Goal: Communication & Community: Share content

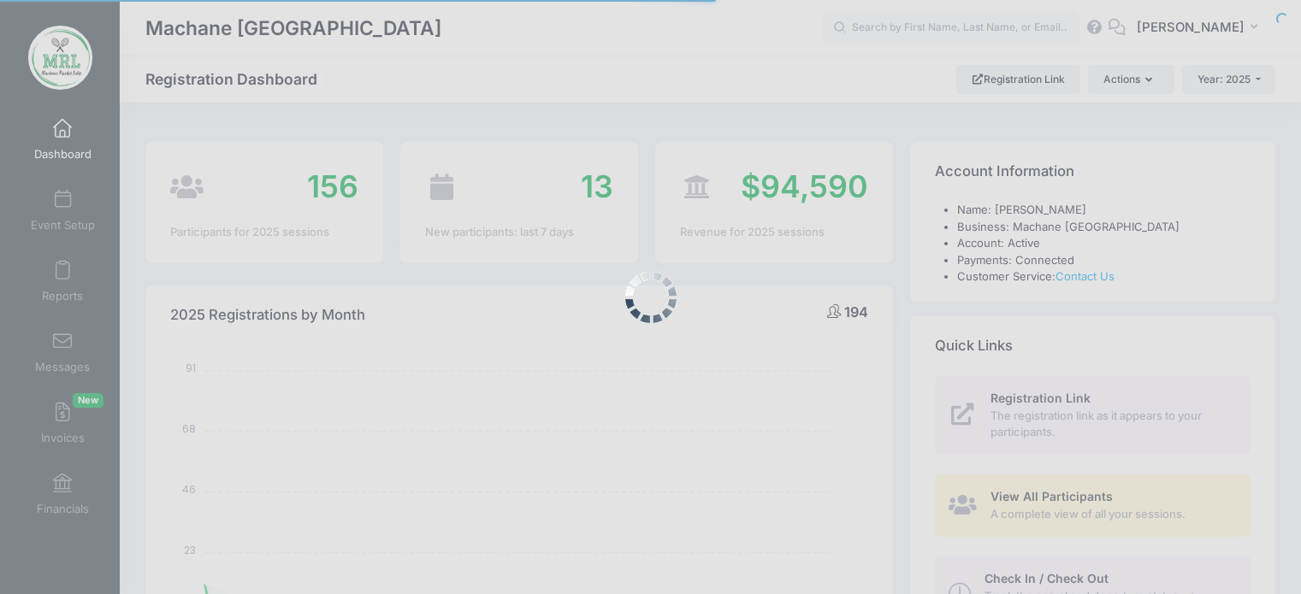
select select
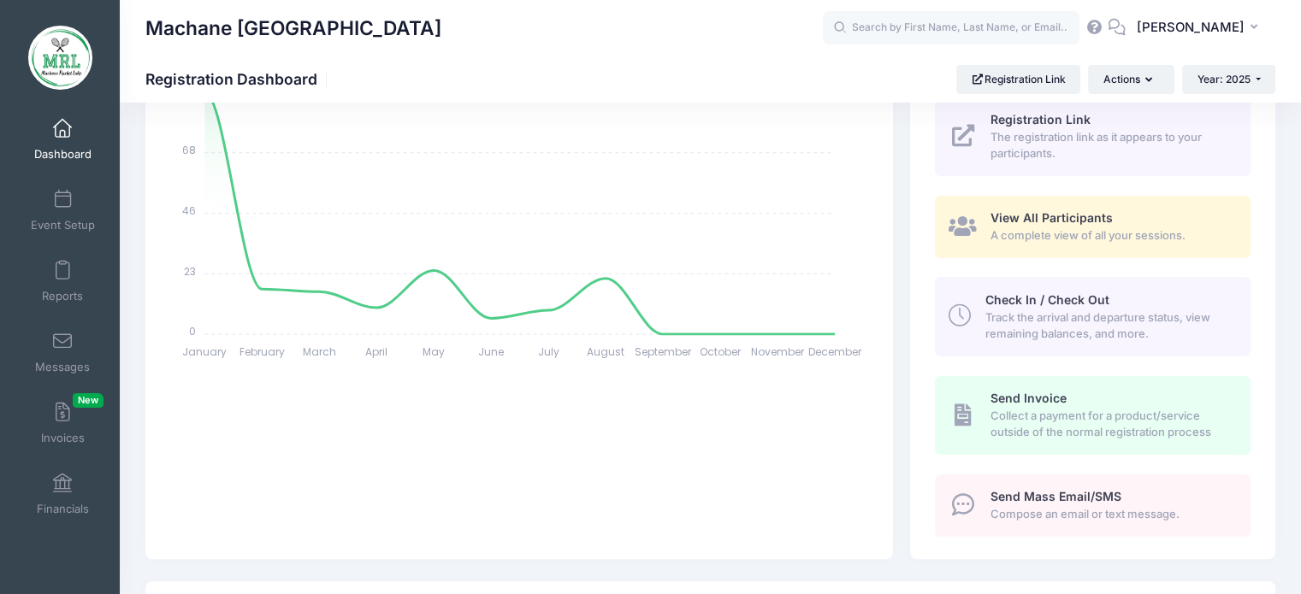
scroll to position [280, 0]
click at [1064, 478] on link "Send Mass Email/SMS Compose an email or text message." at bounding box center [1093, 505] width 316 height 62
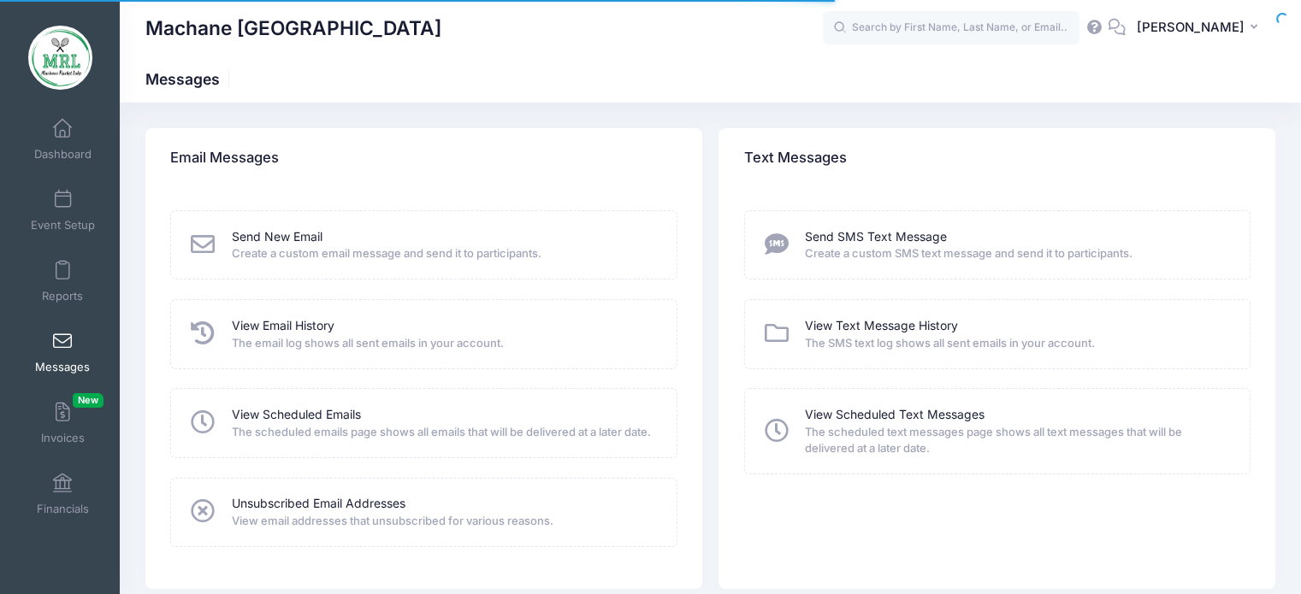
click at [280, 238] on link "Send New Email" at bounding box center [277, 237] width 91 height 18
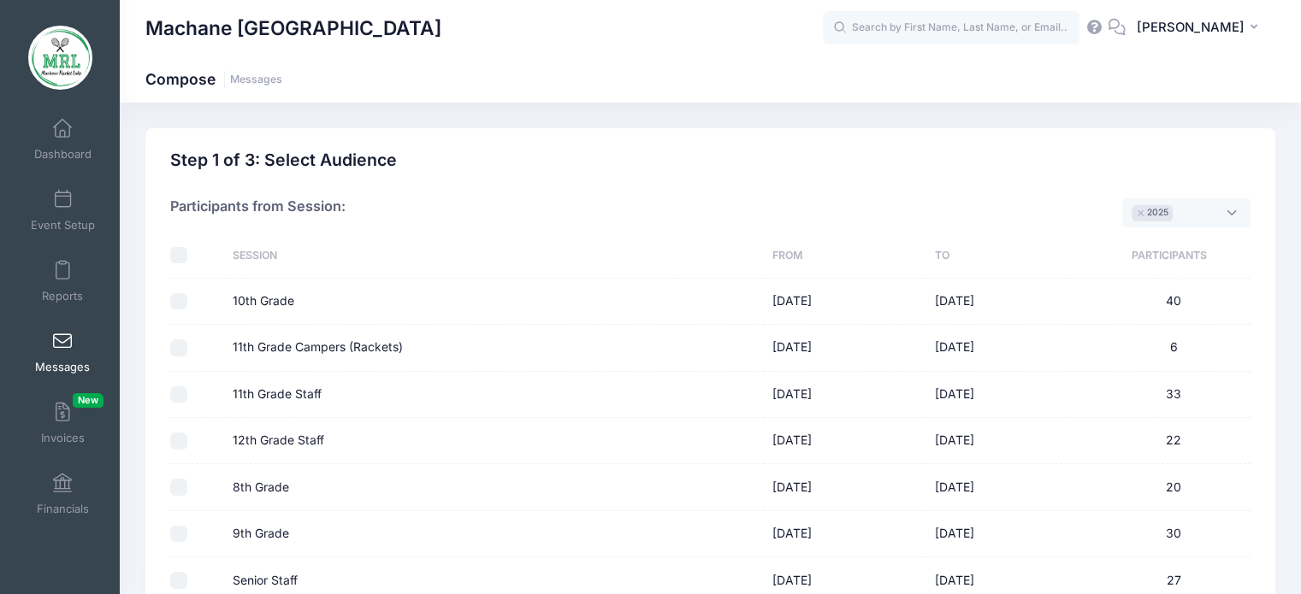
click at [192, 251] on div at bounding box center [194, 255] width 49 height 17
click at [180, 251] on input "checkbox" at bounding box center [178, 255] width 17 height 17
checkbox input "true"
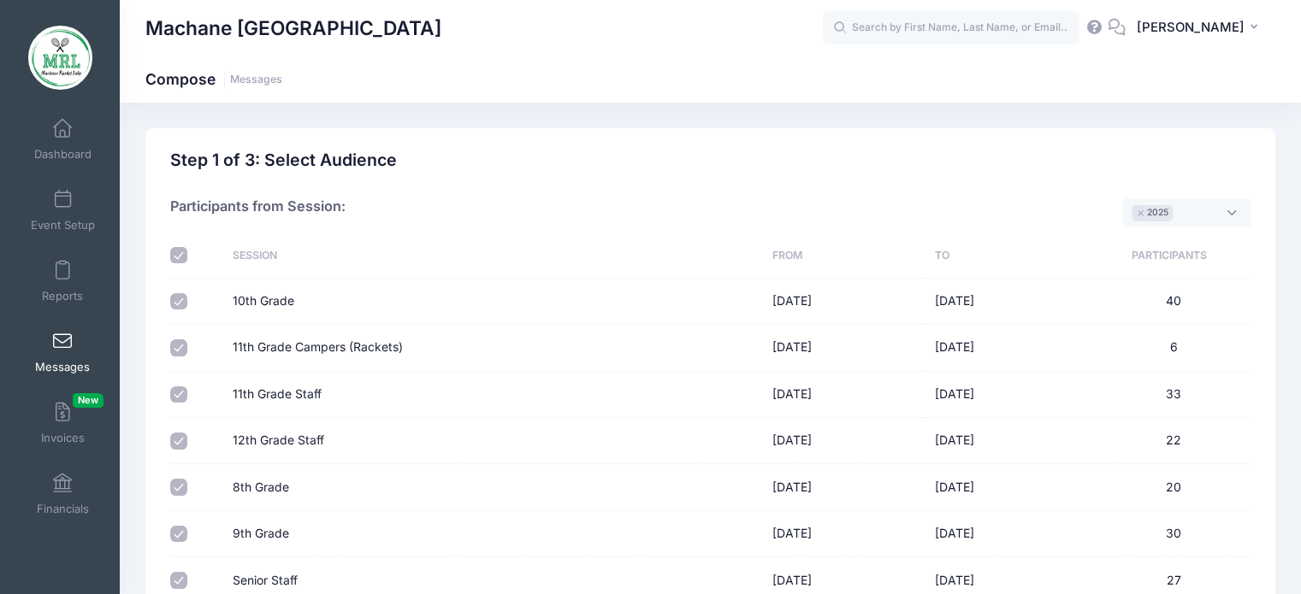
checkbox input "true"
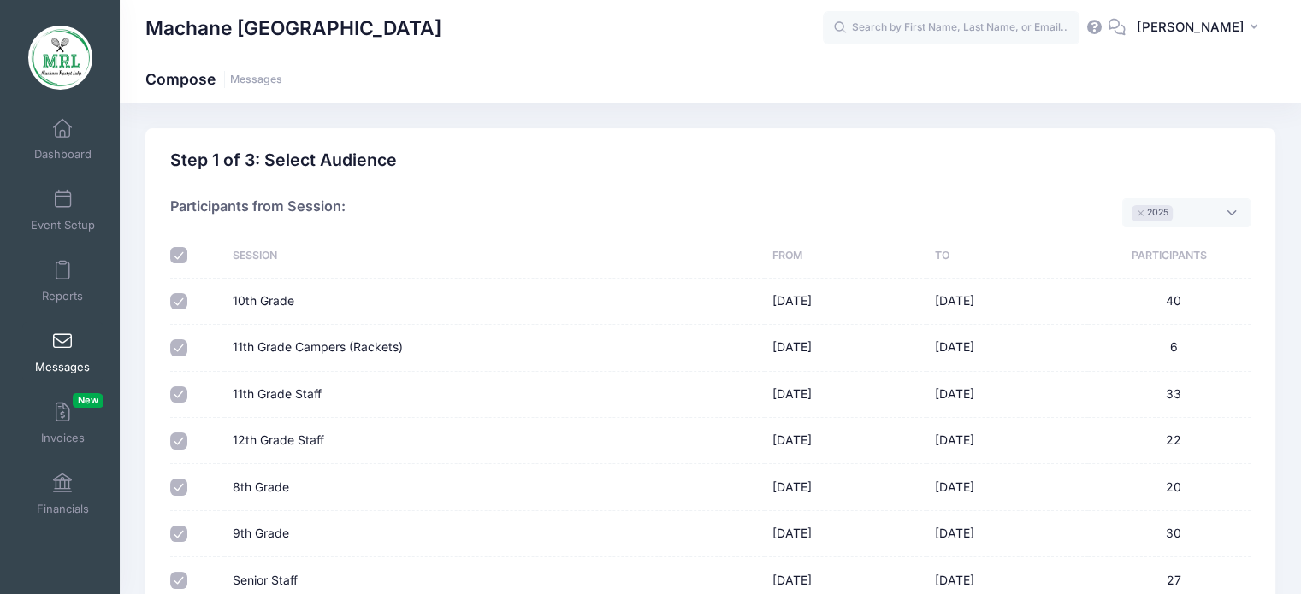
checkbox input "true"
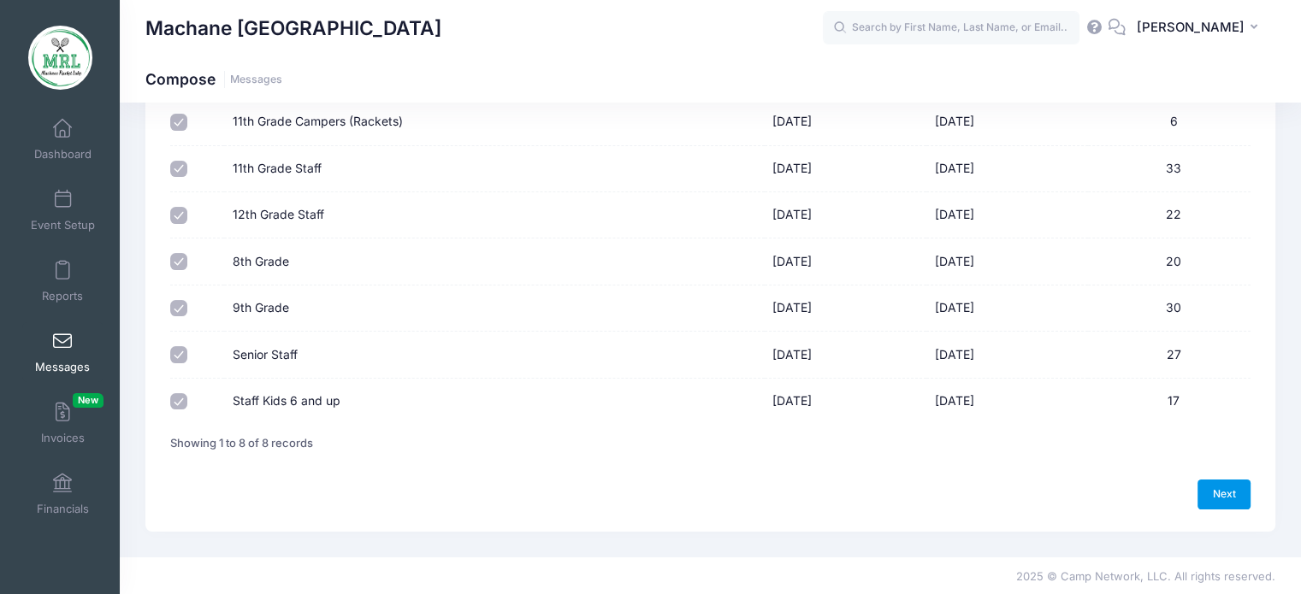
click at [1225, 495] on link "Next" at bounding box center [1223, 494] width 53 height 29
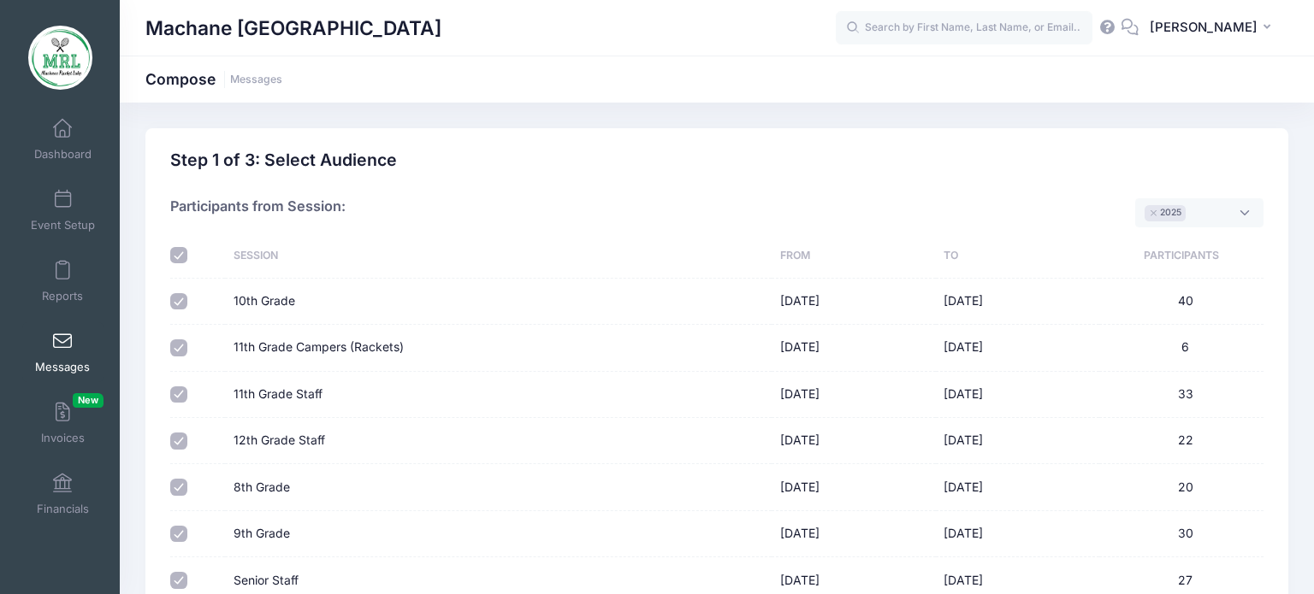
select select "50"
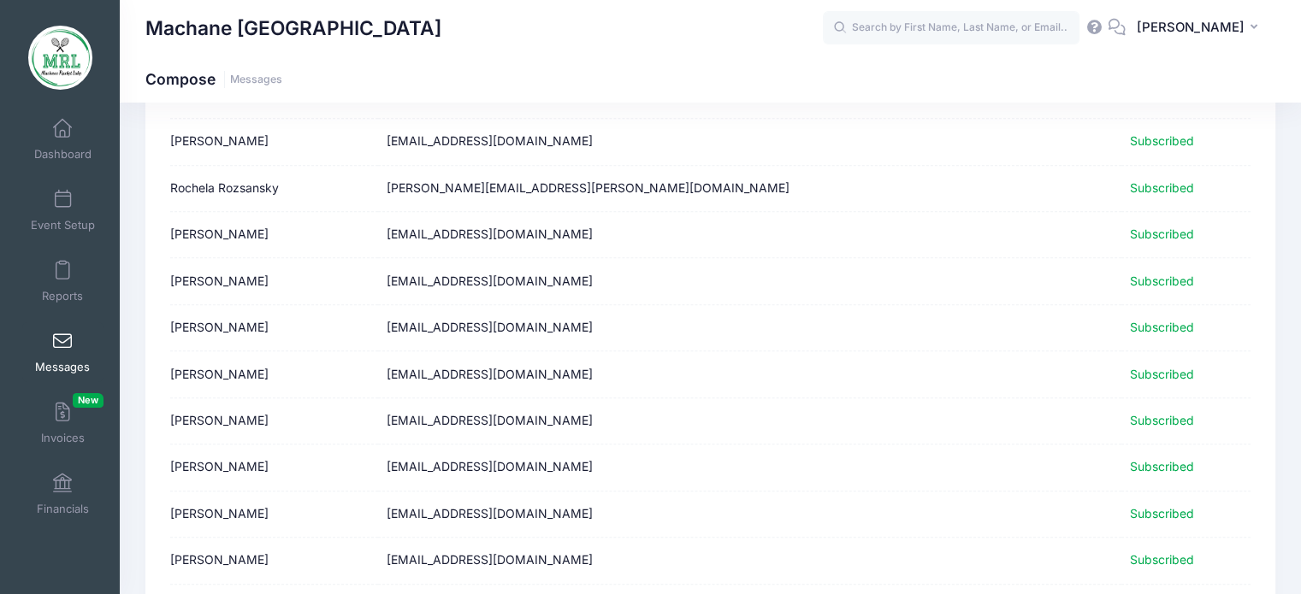
scroll to position [2166, 0]
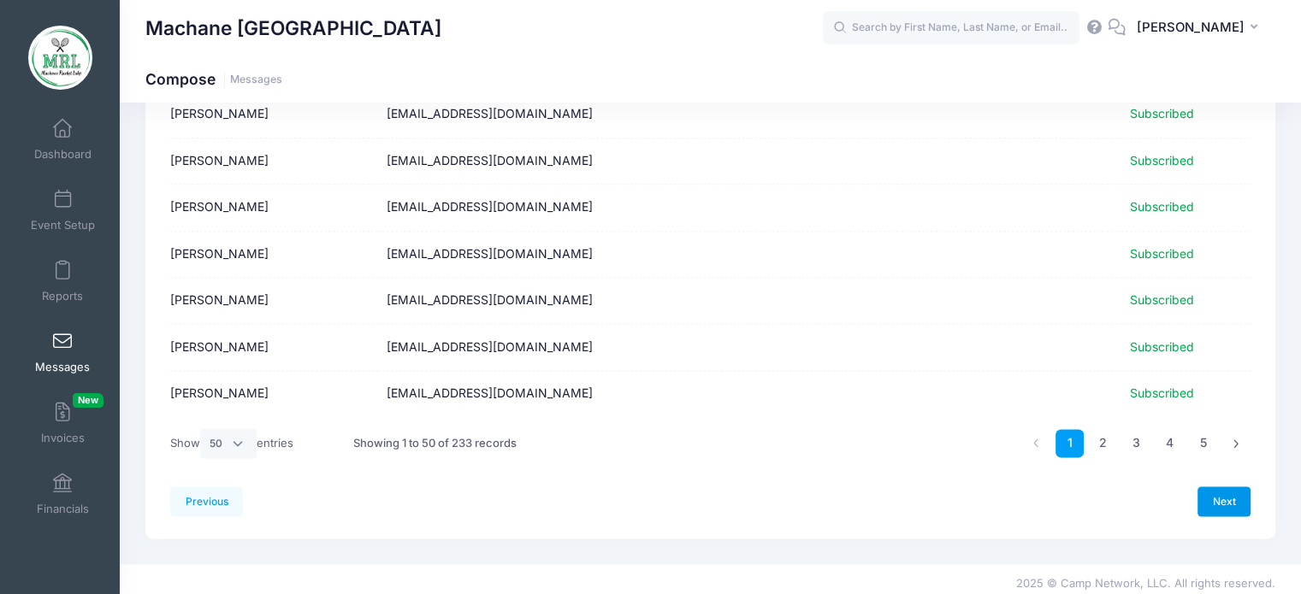
click at [1212, 499] on link "Next" at bounding box center [1223, 501] width 53 height 29
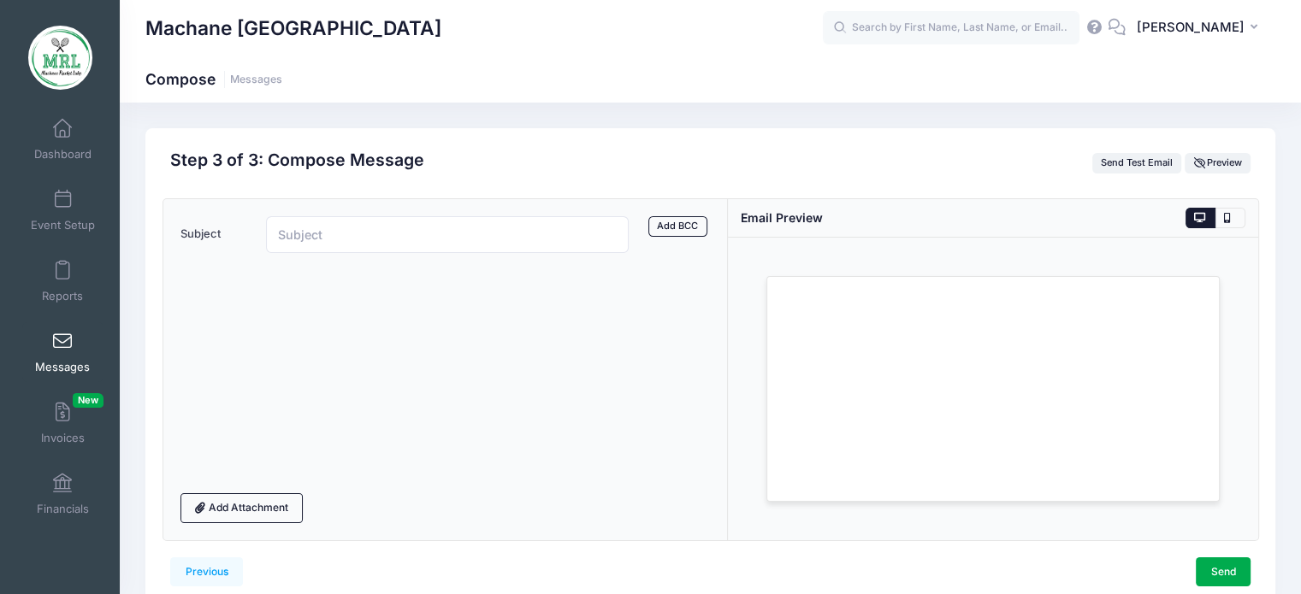
scroll to position [0, 0]
click at [368, 242] on input "Subject" at bounding box center [447, 234] width 363 height 37
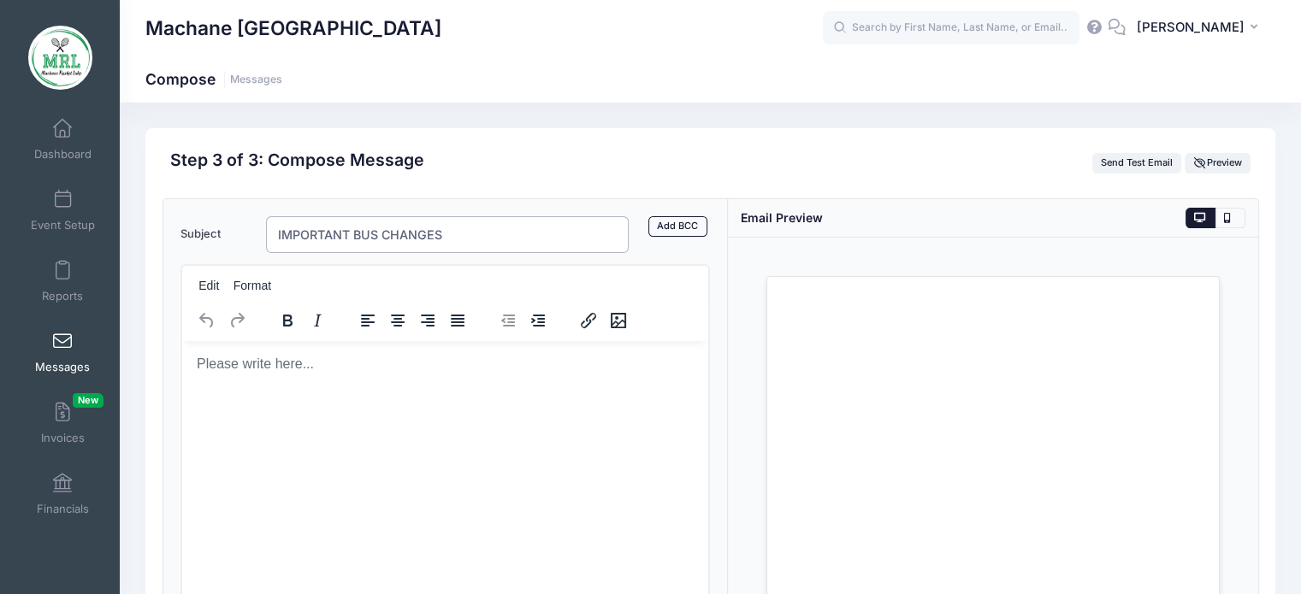
click at [381, 232] on input "IMPORTANT BUS CHANGES" at bounding box center [447, 234] width 363 height 37
type input "IMPORTANT BUS AND LUGGAGE CHANGES"
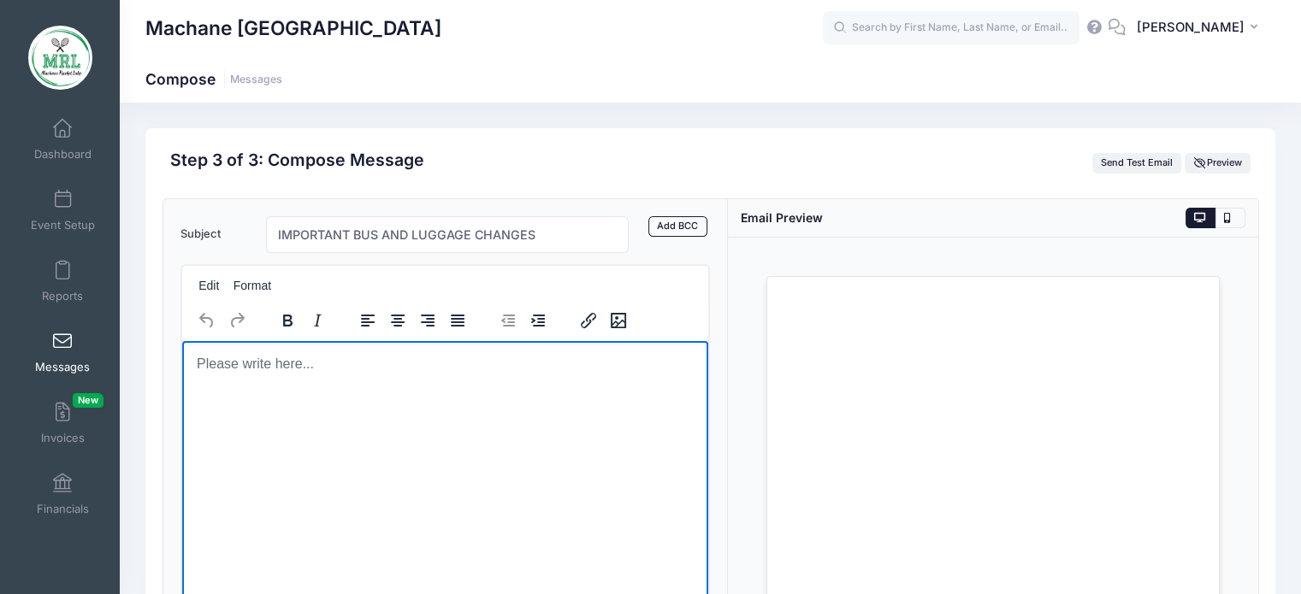
click at [347, 387] on html at bounding box center [444, 363] width 527 height 46
paste body "Rich Text Area. Press ALT-0 for help."
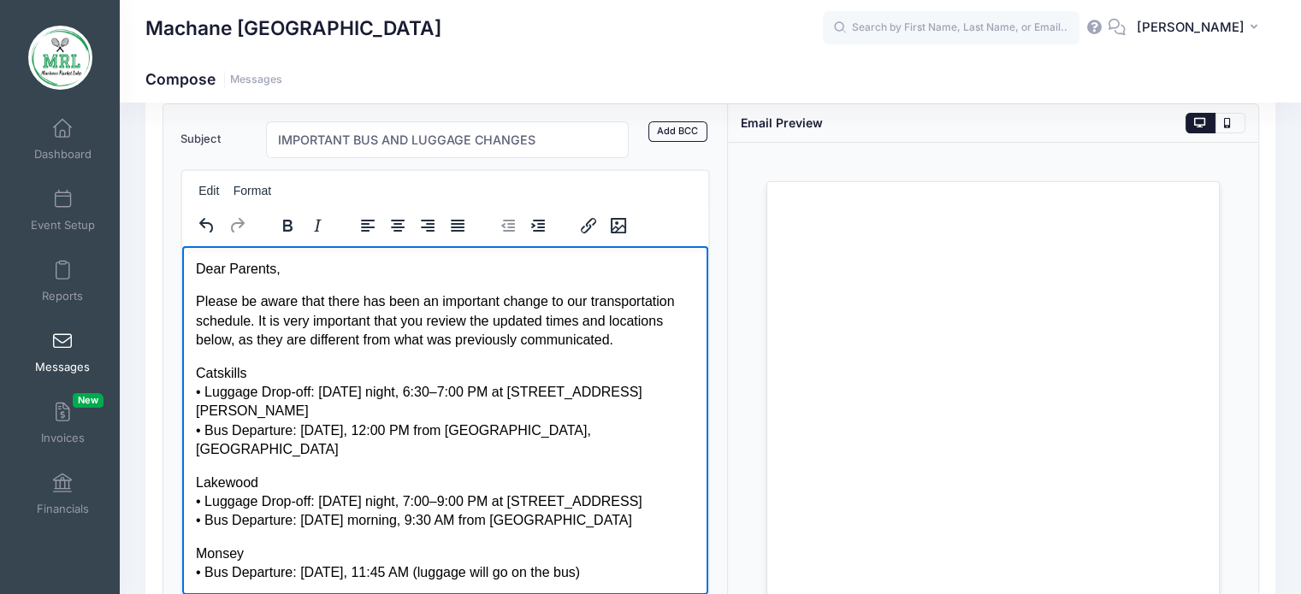
click at [428, 302] on p "Please be aware that there has been an important change to our transportation s…" at bounding box center [444, 320] width 499 height 57
click at [451, 300] on p "Please be aware that there has been a important change to our transportation sc…" at bounding box center [444, 320] width 499 height 57
click at [568, 351] on body "Dear Parents, Please be aware that there has been a change to our transportatio…" at bounding box center [444, 446] width 499 height 375
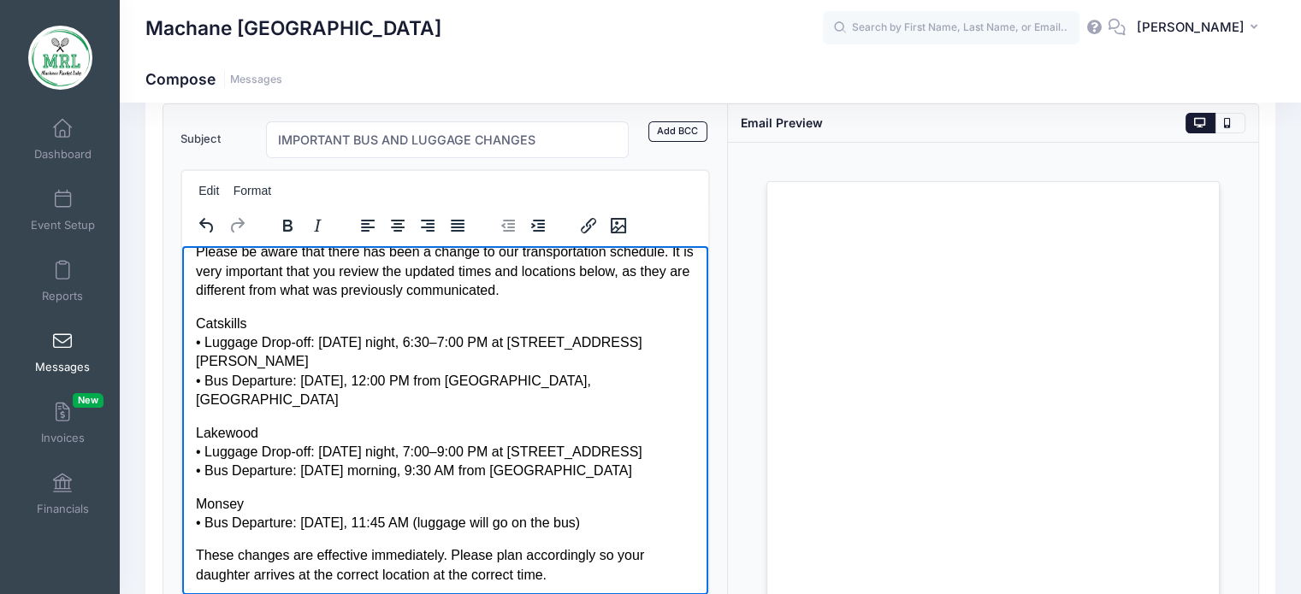
scroll to position [52, 0]
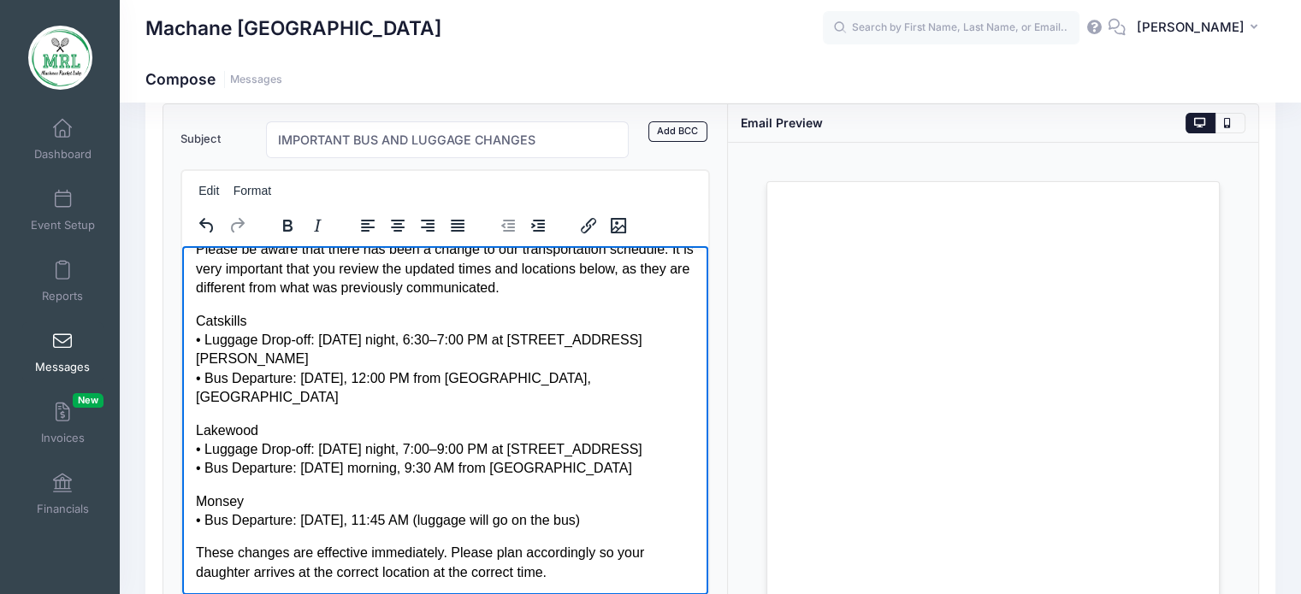
click at [316, 362] on p "Catskills • Luggage Drop-off: Wednesday night, 6:30–7:00 PM at 13 Greenfield Rd…" at bounding box center [444, 359] width 499 height 96
drag, startPoint x: 598, startPoint y: 377, endPoint x: 520, endPoint y: 379, distance: 77.8
click at [520, 379] on p "Catskills • Luggage Drop-off: Wednesday night, 6:30–7:00 PM at 13 Greenfield Rd…" at bounding box center [444, 359] width 499 height 96
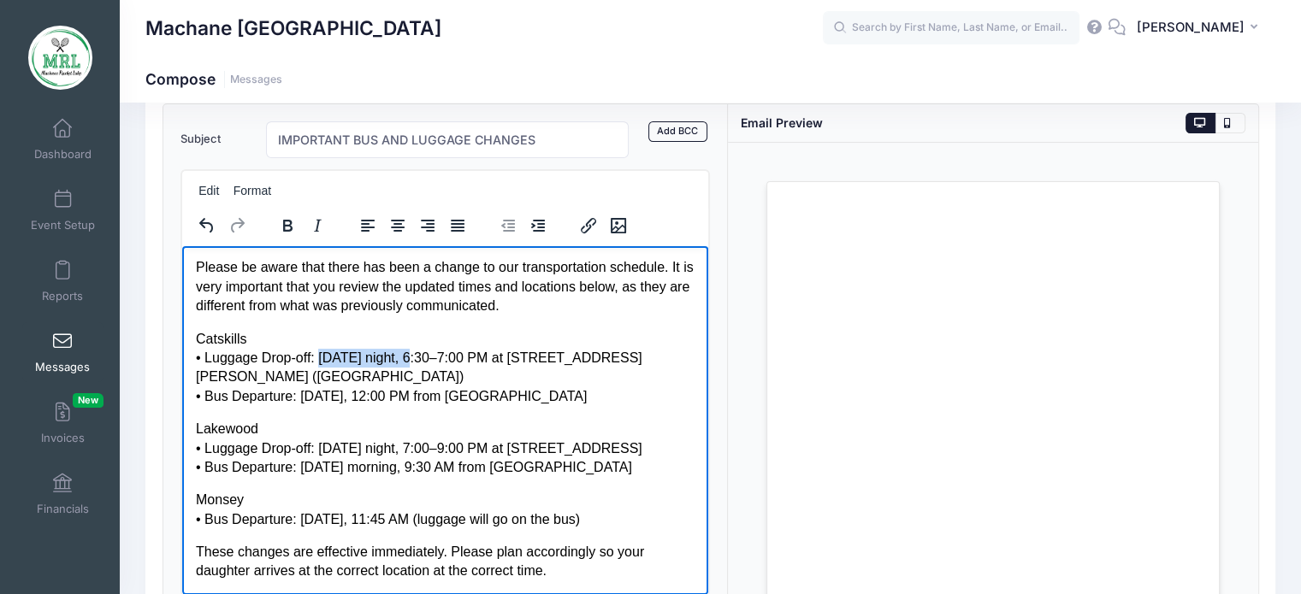
drag, startPoint x: 320, startPoint y: 337, endPoint x: 422, endPoint y: 339, distance: 102.6
click at [422, 339] on p "Catskills • Luggage Drop-off: Wednesday night, 6:30–7:00 PM at 13 Greenfield Rd…" at bounding box center [444, 367] width 499 height 77
click at [454, 373] on p "Catskills • Luggage Drop-off: Wednesday night , 6:30–7:00 PM at 13 Greenfield R…" at bounding box center [444, 367] width 499 height 77
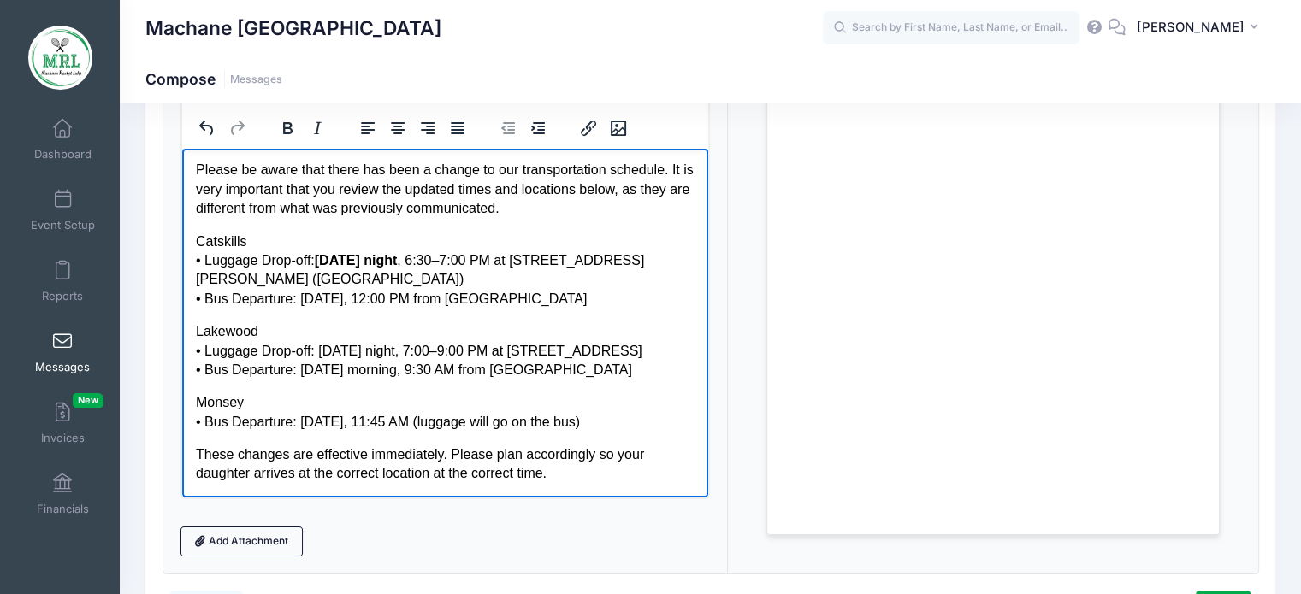
scroll to position [193, 0]
click at [340, 357] on p "Lakewood • Luggage Drop-off: Wednesday night, 7:00–9:00 PM at 855 Somerset Ave,…" at bounding box center [444, 349] width 499 height 57
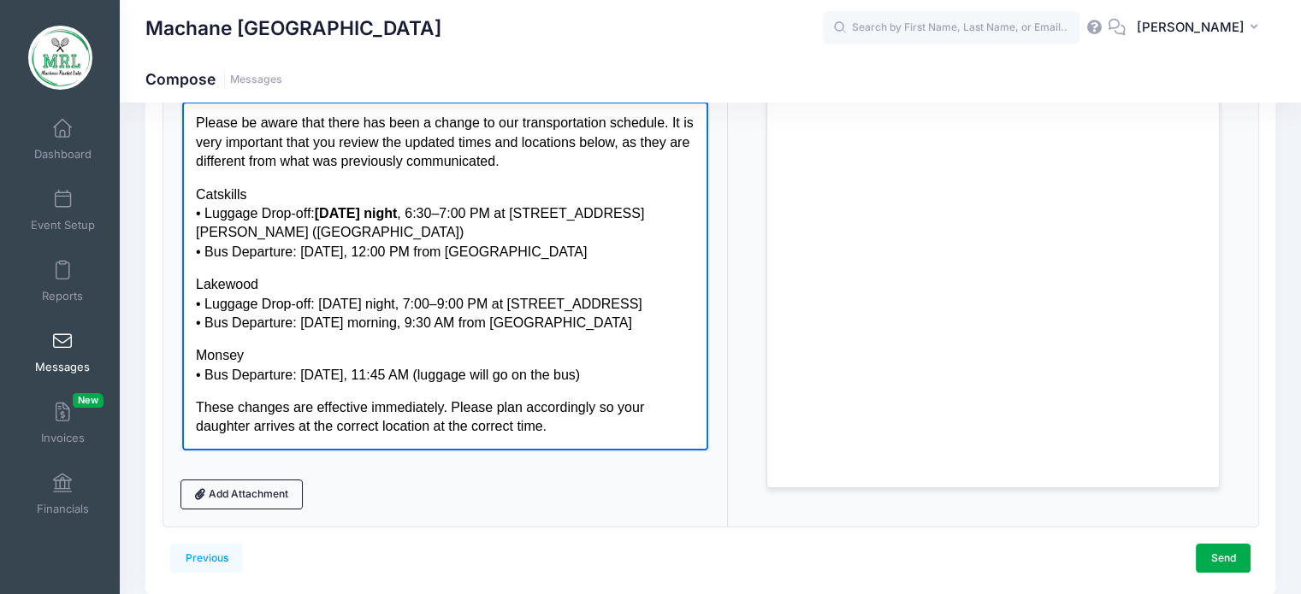
scroll to position [240, 0]
drag, startPoint x: 560, startPoint y: 320, endPoint x: 499, endPoint y: 324, distance: 60.9
click at [499, 324] on p "Lakewood • Luggage Drop-off: Wednesday night, 7:00–9:00 PM at 855 Somerset Ave,…" at bounding box center [444, 302] width 499 height 57
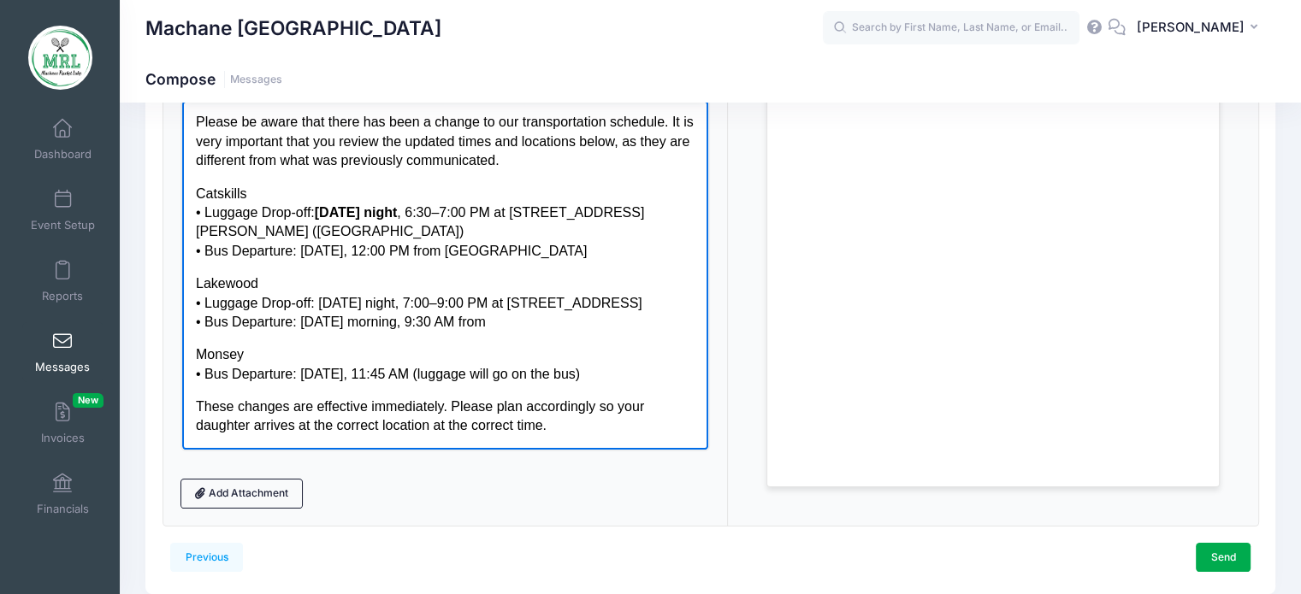
drag, startPoint x: 315, startPoint y: 301, endPoint x: 358, endPoint y: 405, distance: 113.1
click at [181, 306] on html "Dear Parents, Please be aware that there has been a change to our transportatio…" at bounding box center [444, 257] width 527 height 383
drag, startPoint x: 533, startPoint y: 304, endPoint x: 680, endPoint y: 316, distance: 147.7
click at [680, 316] on p "Lakewood • Luggage Drop-off: Wednesday night, 7:00–9:00 PM at 855 Somerset Ave …" at bounding box center [444, 303] width 499 height 57
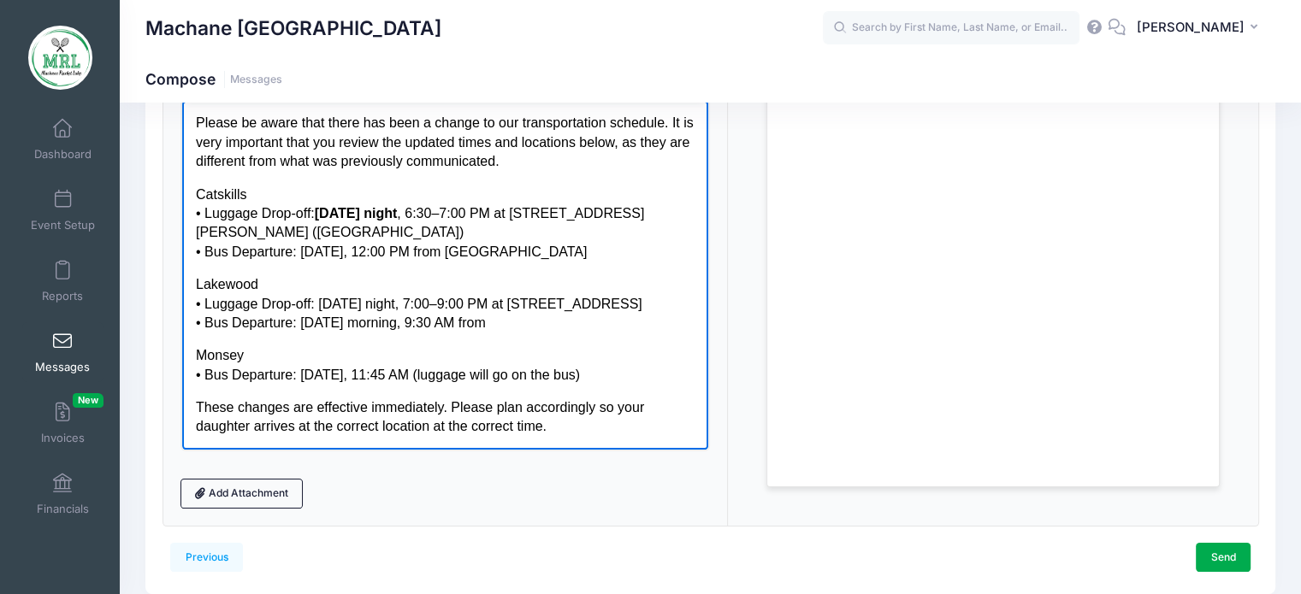
click at [680, 316] on p "Lakewood • Luggage Drop-off: Wednesday night, 7:00–9:00 PM at 855 Somerset Ave …" at bounding box center [444, 303] width 499 height 57
drag, startPoint x: 637, startPoint y: 302, endPoint x: 530, endPoint y: 304, distance: 106.9
click at [530, 304] on p "Lakewood • Luggage Drop-off: Wednesday night, 7:00–9:00 PM at 855 Somerset Ave …" at bounding box center [444, 303] width 499 height 57
copy p "855 Somerset Ave"
click at [527, 324] on p "Lakewood • Luggage Drop-off: Wednesday night, 7:00–9:00 PM at 855 Somerset Ave …" at bounding box center [444, 303] width 499 height 57
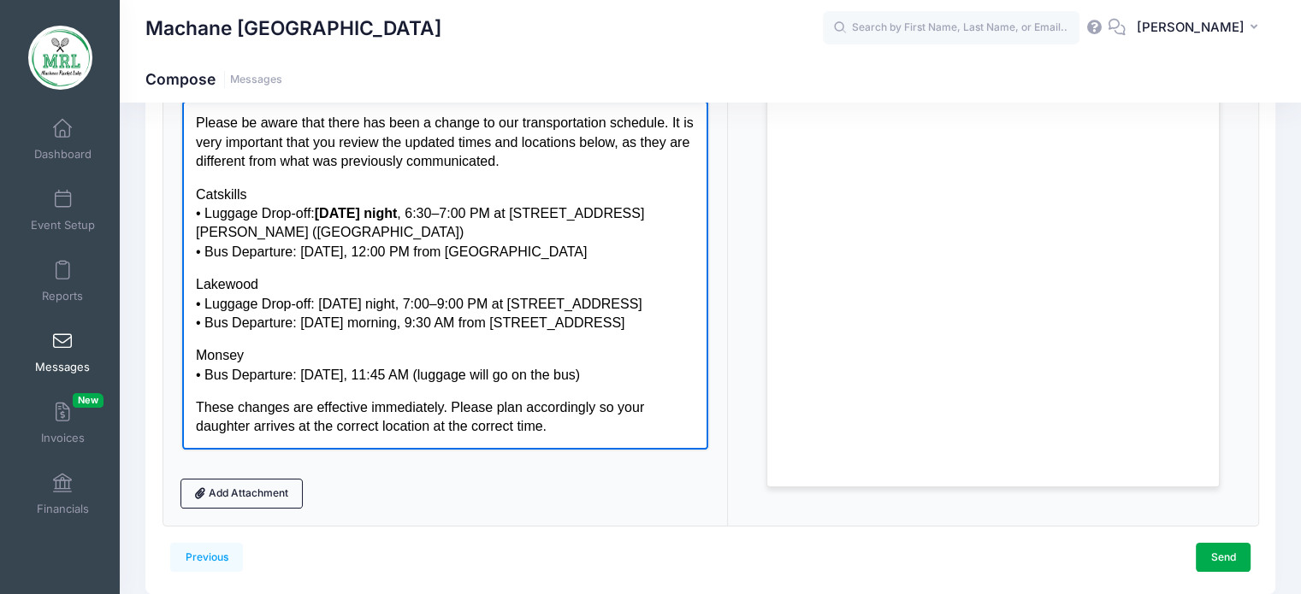
click at [375, 335] on body "Dear Parents, Please be aware that there has been a change to our transportatio…" at bounding box center [444, 258] width 499 height 356
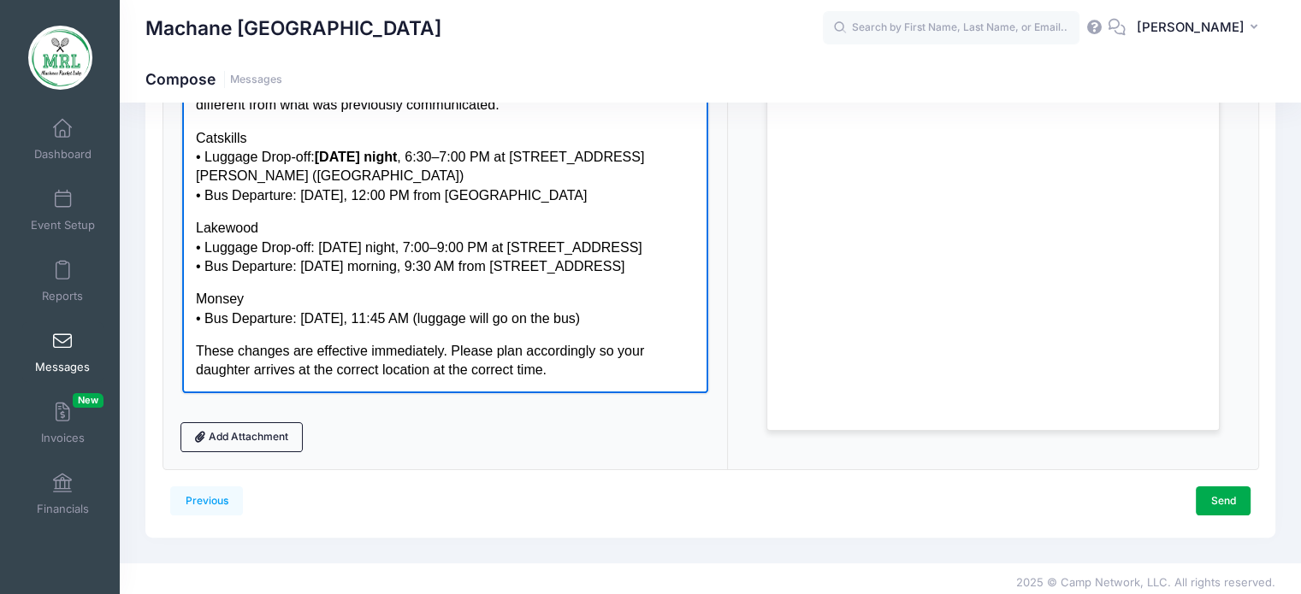
scroll to position [304, 0]
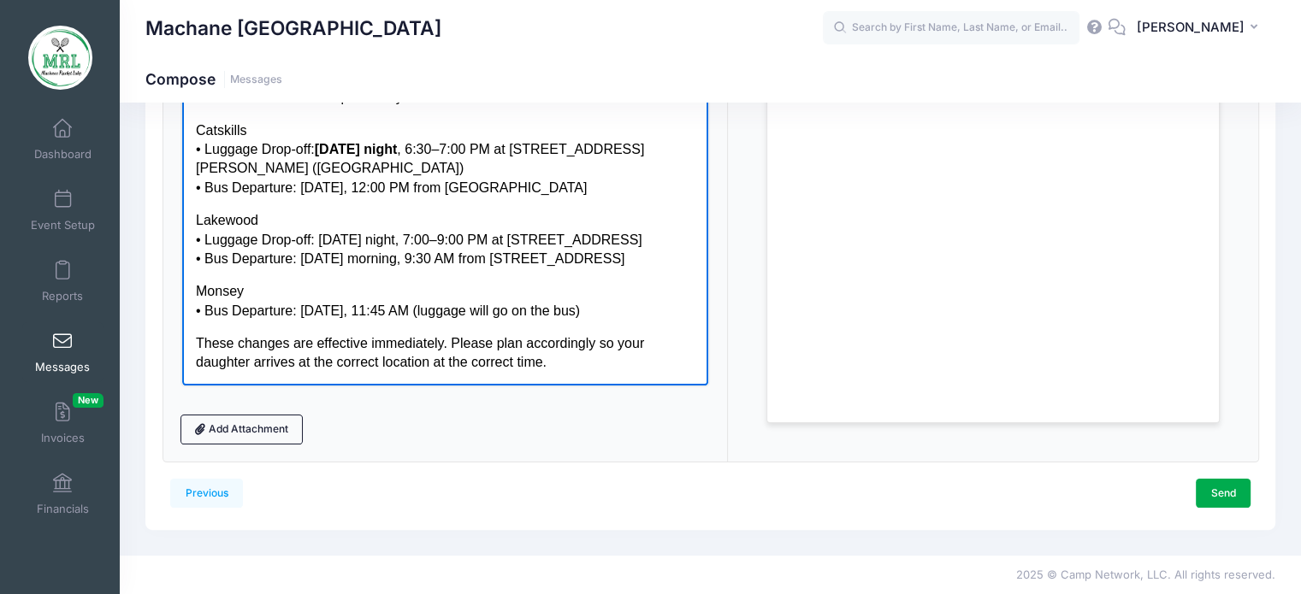
click at [589, 312] on p "Monsey • Bus Departure: Thursday, 11:45 AM (luggage will go on the bus)" at bounding box center [444, 300] width 499 height 38
drag, startPoint x: 588, startPoint y: 308, endPoint x: 420, endPoint y: 308, distance: 168.5
click at [420, 308] on p "Monsey • Bus Departure: Thursday, 11:45 AM (luggage will go on the bus)" at bounding box center [444, 300] width 499 height 38
click at [289, 310] on p "Monsey • Bus Departure: Thursday, 11:45 AM" at bounding box center [444, 300] width 499 height 38
click at [391, 322] on body "Dear Parents, Please be aware that there has been a change to our transportatio…" at bounding box center [444, 194] width 499 height 356
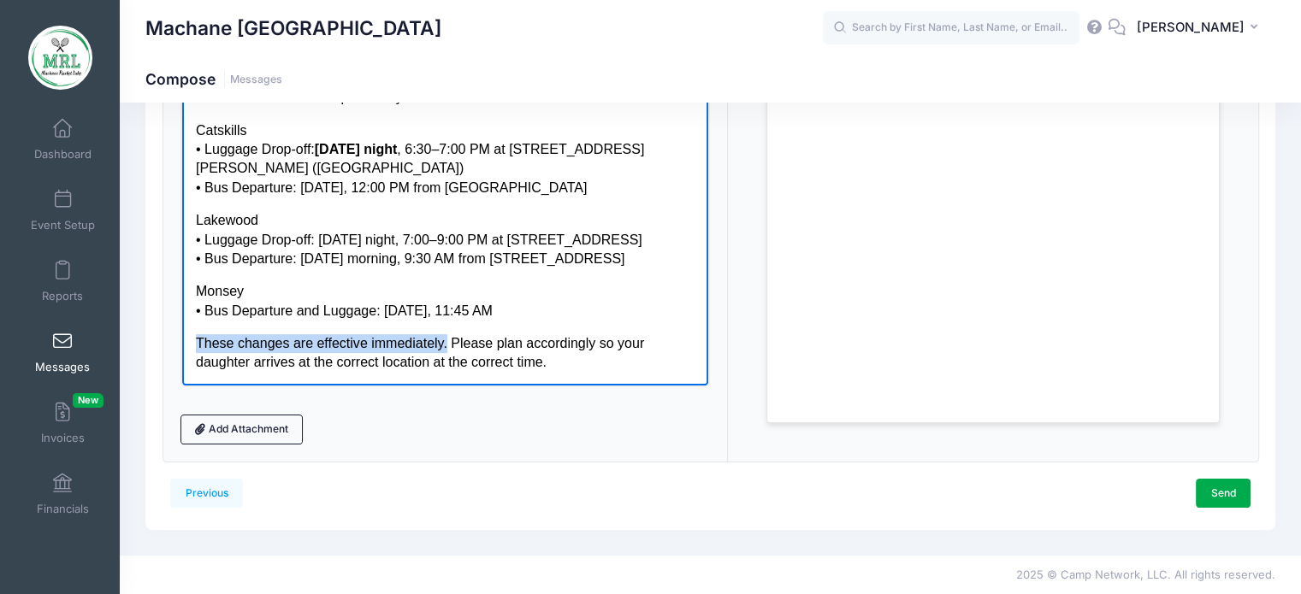
drag, startPoint x: 442, startPoint y: 346, endPoint x: 198, endPoint y: 336, distance: 244.8
click at [198, 336] on p "These changes are effective immediately. Please plan accordingly so your daught…" at bounding box center [444, 353] width 499 height 38
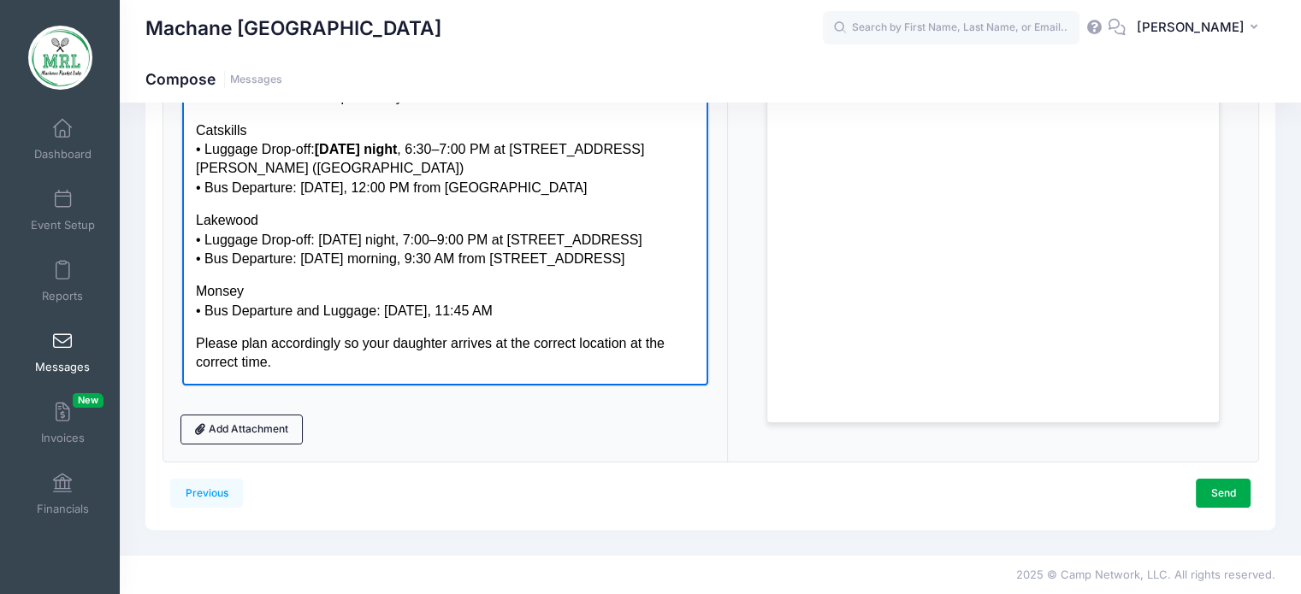
click at [245, 206] on body "Dear Parents, Please be aware that there has been a change to our transportatio…" at bounding box center [444, 194] width 499 height 356
click at [606, 182] on p "Catskills • Luggage Drop-off: Wednesday night , 6:30–7:00 PM at 13 Greenfield R…" at bounding box center [444, 159] width 499 height 77
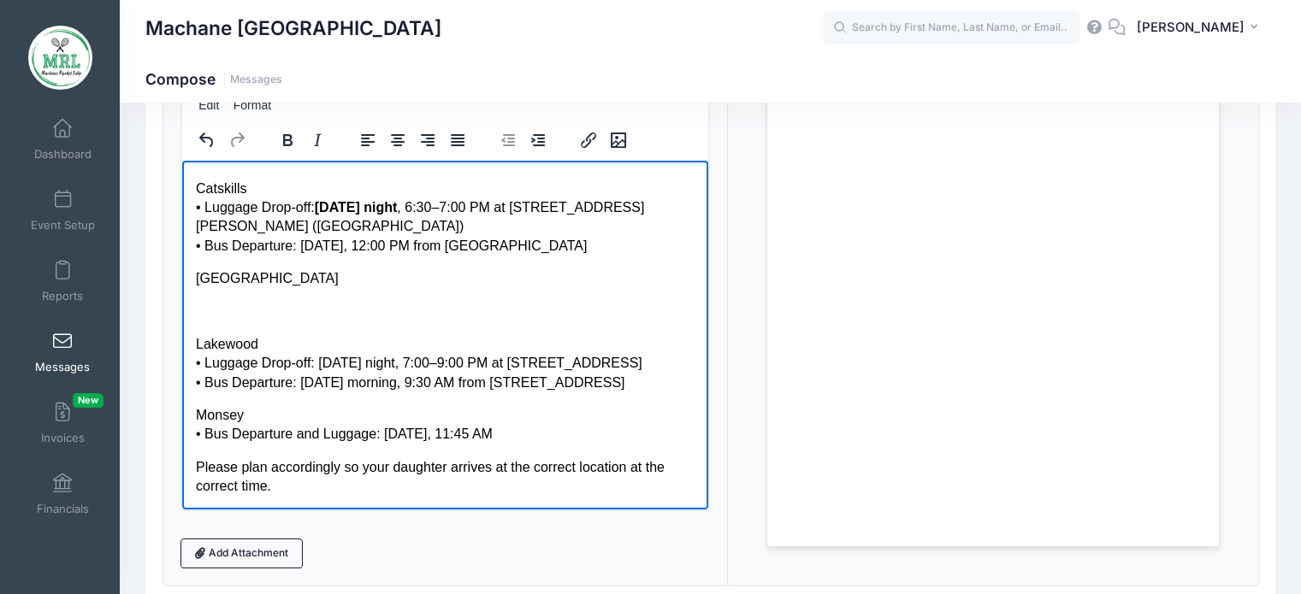
scroll to position [181, 0]
click at [629, 384] on p "Lakewood • Luggage Drop-off: Wednesday night, 7:00–9:00 PM at 855 Somerset Ave …" at bounding box center [444, 362] width 499 height 57
copy p "• Bus Departure: Thursday morning, 9:30 AM from 855 Somerset Ave"
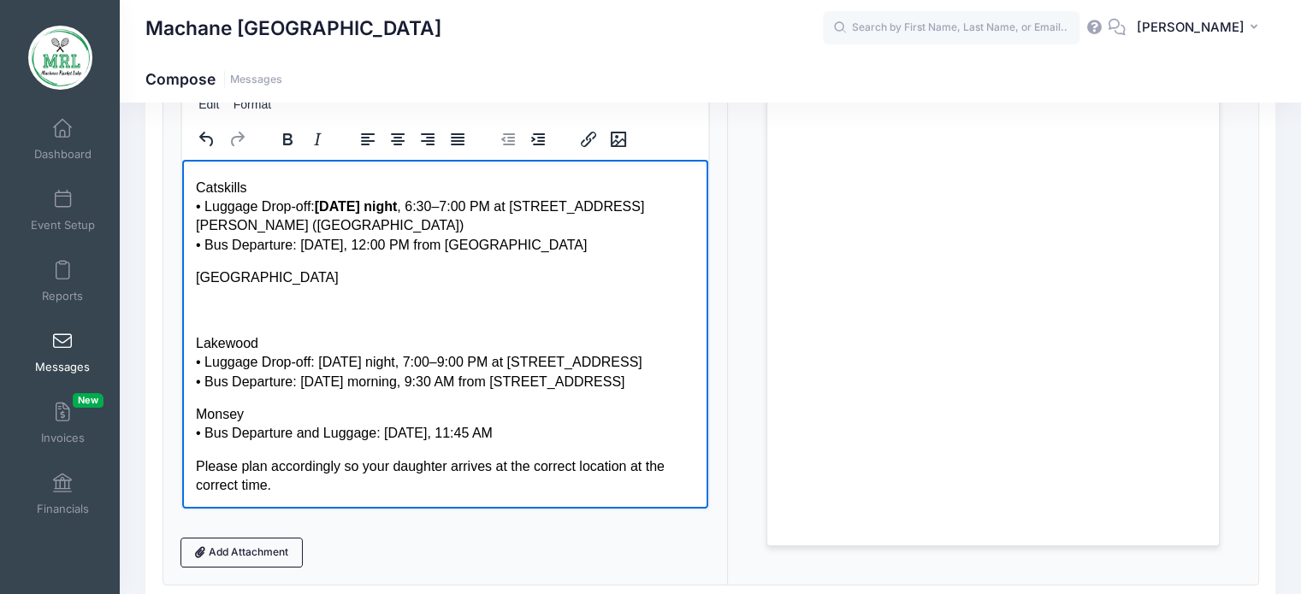
click at [261, 297] on body "Dear Parents, Please be aware that there has been a change to our transportatio…" at bounding box center [444, 285] width 499 height 422
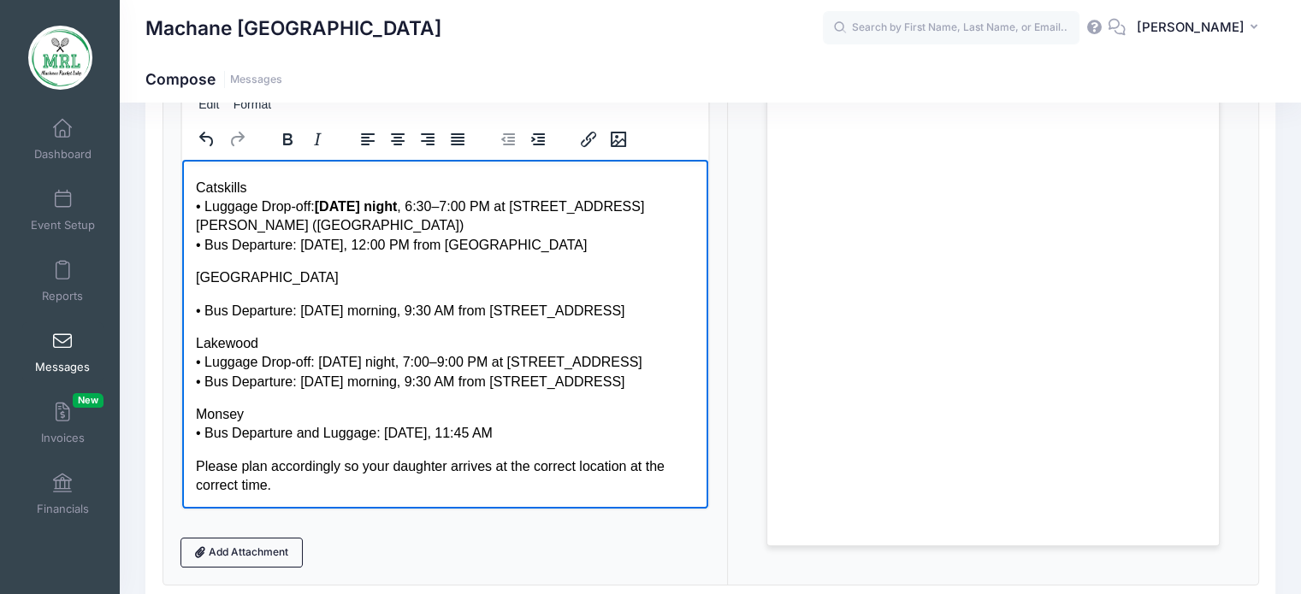
click at [233, 291] on body "Dear Parents, Please be aware that there has been a change to our transportatio…" at bounding box center [444, 285] width 499 height 422
drag, startPoint x: 196, startPoint y: 346, endPoint x: 650, endPoint y: 359, distance: 454.3
click at [650, 359] on p "Lakewood • Luggage Drop-off: Wednesday night, 7:00–9:00 PM at 855 Somerset Ave …" at bounding box center [444, 362] width 499 height 57
copy p "Lakewood • Luggage Drop-off: Wednesday night, 7:00–9:00 PM at 855 Somerset Ave"
drag, startPoint x: 623, startPoint y: 316, endPoint x: 181, endPoint y: 274, distance: 443.3
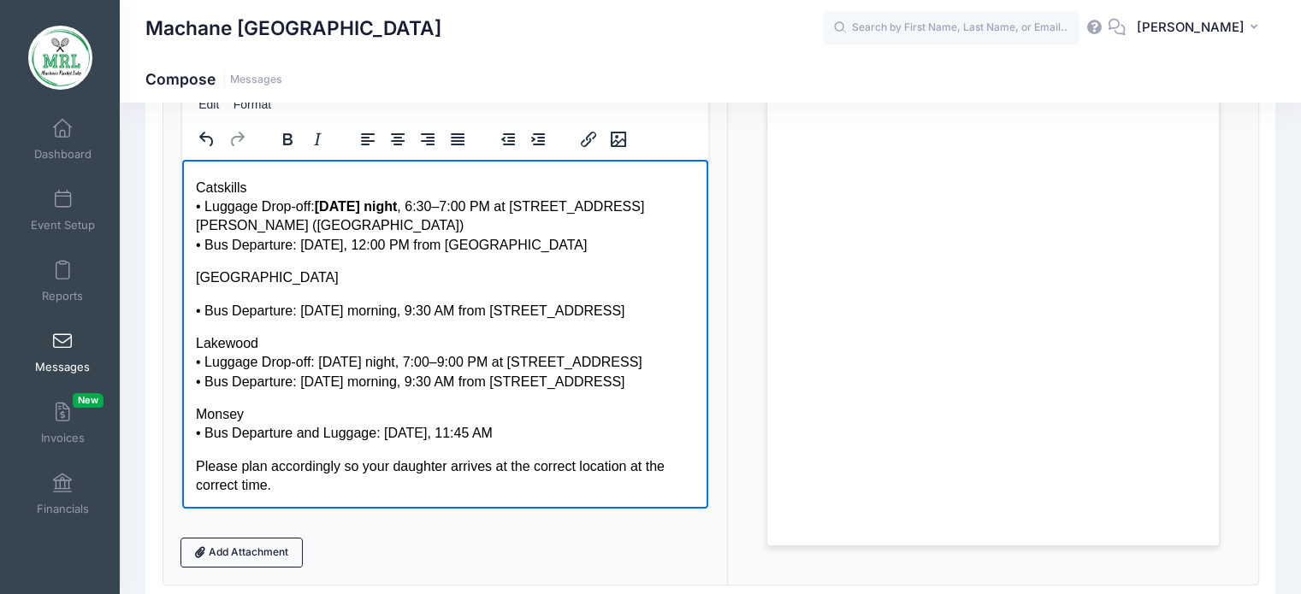
click at [181, 274] on html "Dear Parents, Please be aware that there has been a change to our transportatio…" at bounding box center [444, 284] width 527 height 449
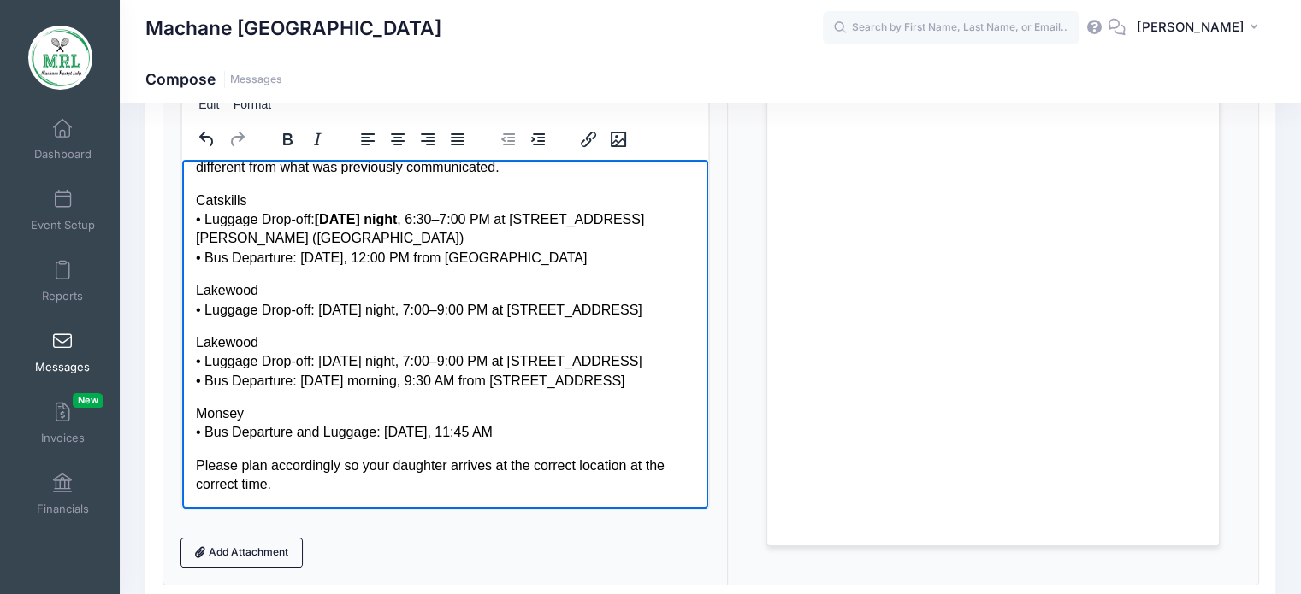
scroll to position [86, 0]
click at [226, 294] on p "Lakewood • Luggage Drop-off: Wednesday night, 7:00–9:00 PM at 855 Somerset Ave" at bounding box center [444, 300] width 499 height 38
drag, startPoint x: 205, startPoint y: 311, endPoint x: 658, endPoint y: 314, distance: 452.4
click at [658, 314] on p "Brooklyn • Luggage Drop-off: Wednesday night, 7:00–9:00 PM at 855 Somerset Ave" at bounding box center [444, 300] width 499 height 38
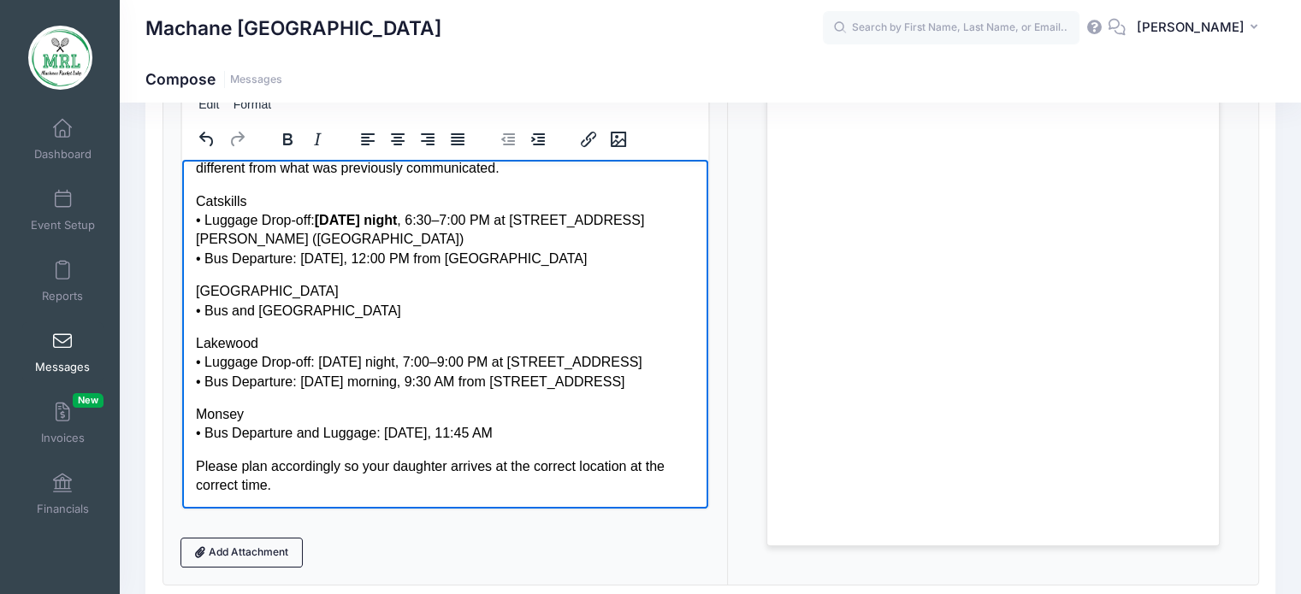
drag, startPoint x: 205, startPoint y: 435, endPoint x: 534, endPoint y: 428, distance: 328.5
click at [534, 428] on p "Monsey • Bus Departure and Luggage: Thursday, 11:45 AM" at bounding box center [444, 424] width 499 height 38
copy p "Bus Departure and Luggage: Thursday, 11:45 AM"
click at [544, 434] on p "Monsey • Bus Departure and Luggage: Thursday, 11:45 AM" at bounding box center [444, 424] width 499 height 38
click at [292, 310] on p "Brooklyn • Bus and Lugg" at bounding box center [444, 300] width 499 height 38
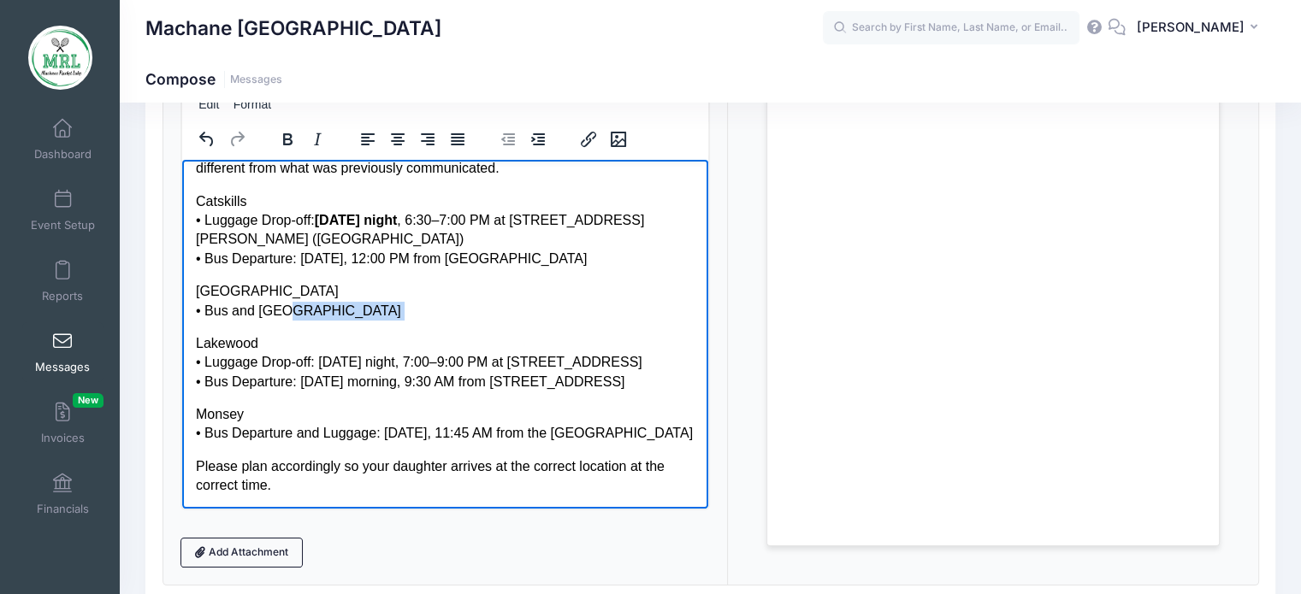
click at [292, 310] on p "Brooklyn • Bus and Lugg" at bounding box center [444, 300] width 499 height 38
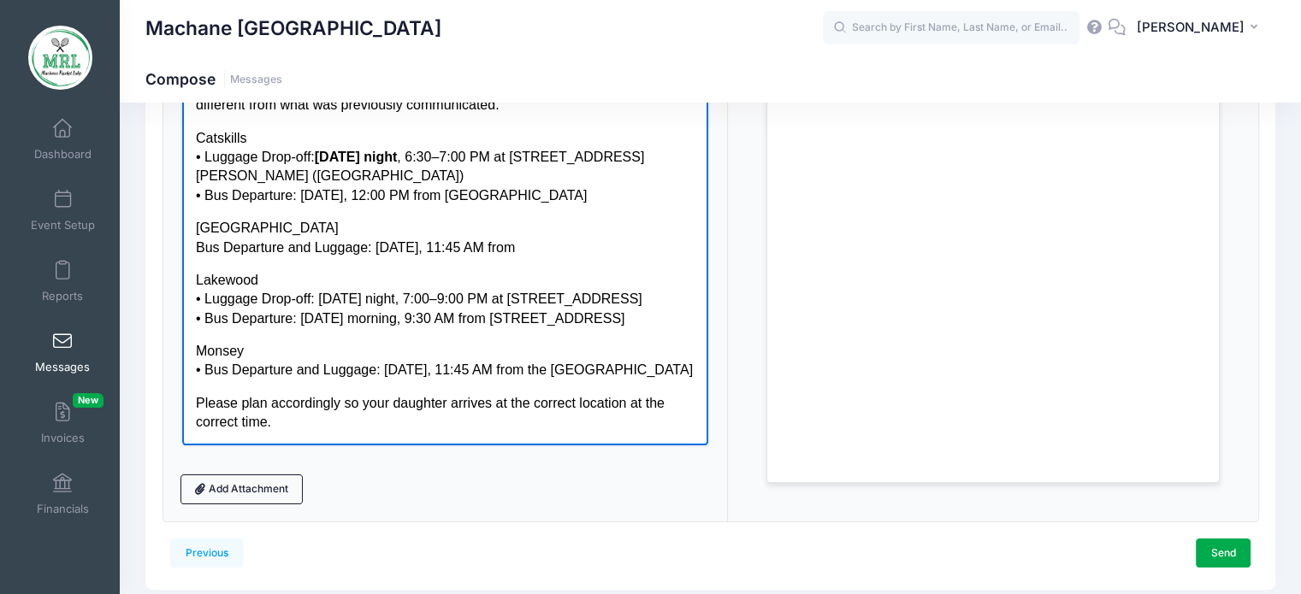
scroll to position [250, 0]
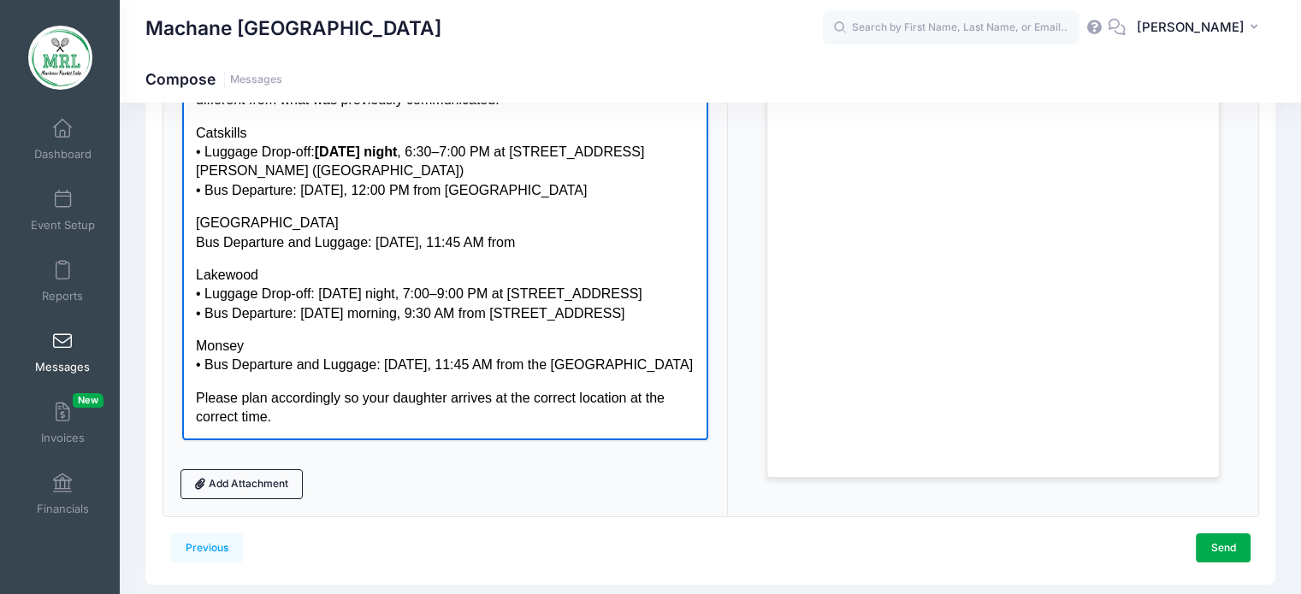
click at [465, 291] on p "Lakewood • Luggage Drop-off: Wednesday night, 7:00–9:00 PM at 855 Somerset Ave …" at bounding box center [444, 293] width 499 height 57
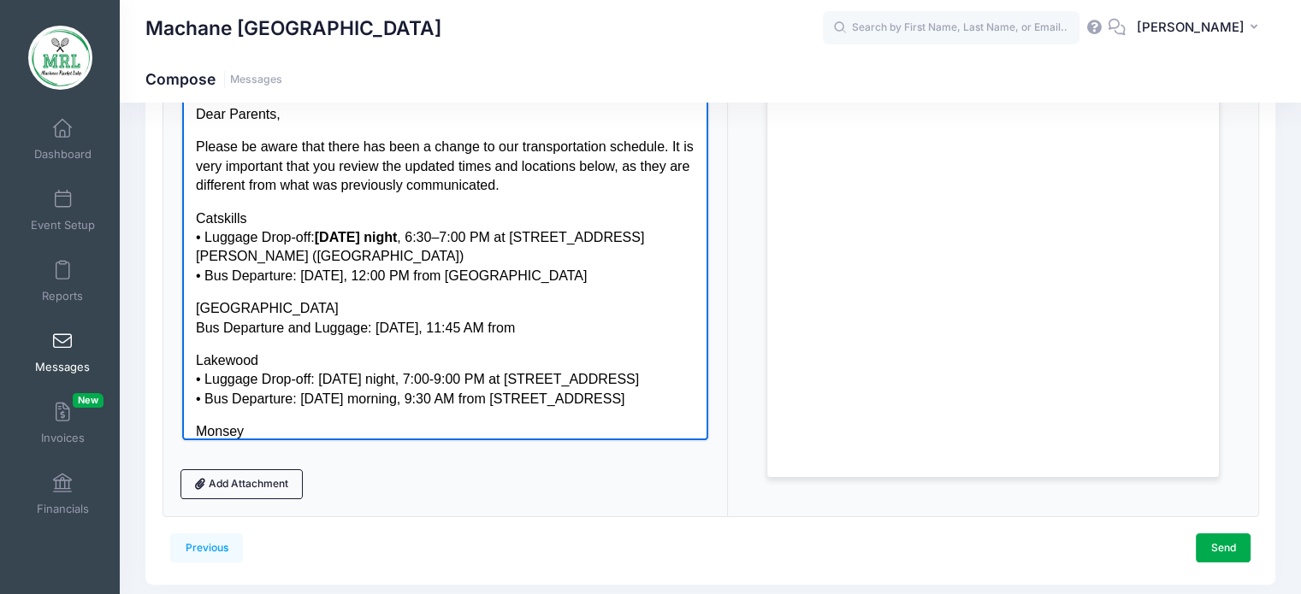
scroll to position [2, 0]
click at [469, 229] on p "Catskills • Luggage Drop-off: Wednesday night , 6:30–7:00 PM at 13 Greenfield R…" at bounding box center [444, 245] width 499 height 77
click at [404, 310] on p "Brooklyn Bus Departure and Luggage: Thursday, 11:45 AM from" at bounding box center [444, 316] width 499 height 38
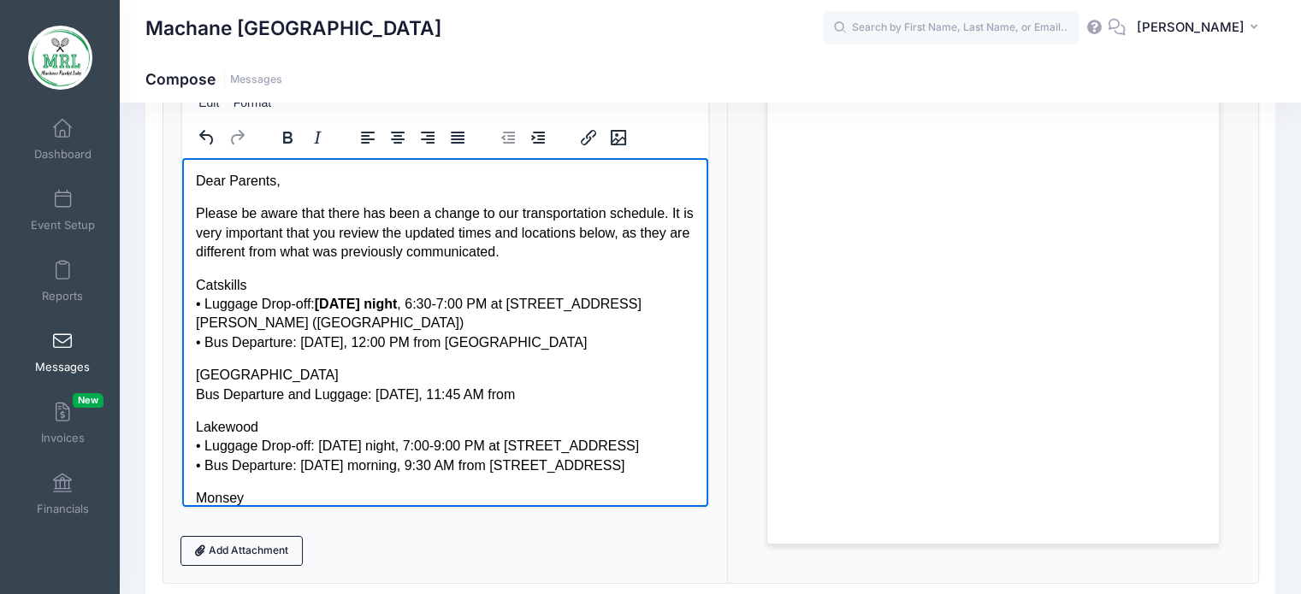
scroll to position [181, 0]
click at [300, 270] on body "Dear Parents, Please be aware that there has been a change to our transportatio…" at bounding box center [444, 377] width 499 height 408
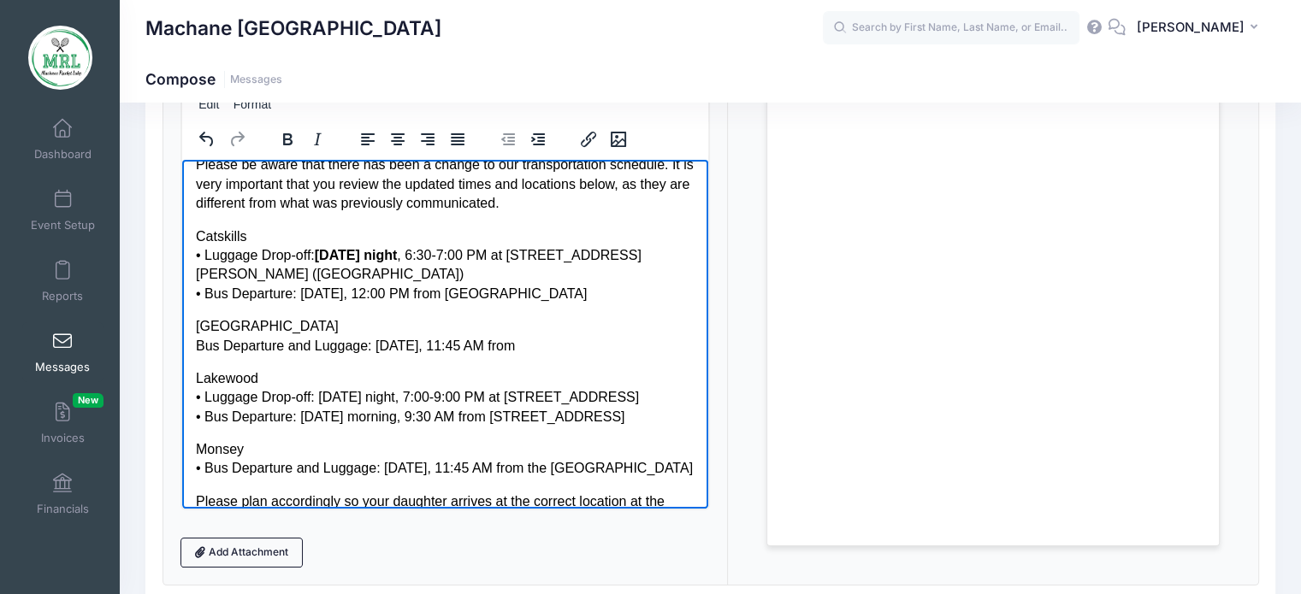
scroll to position [31, 0]
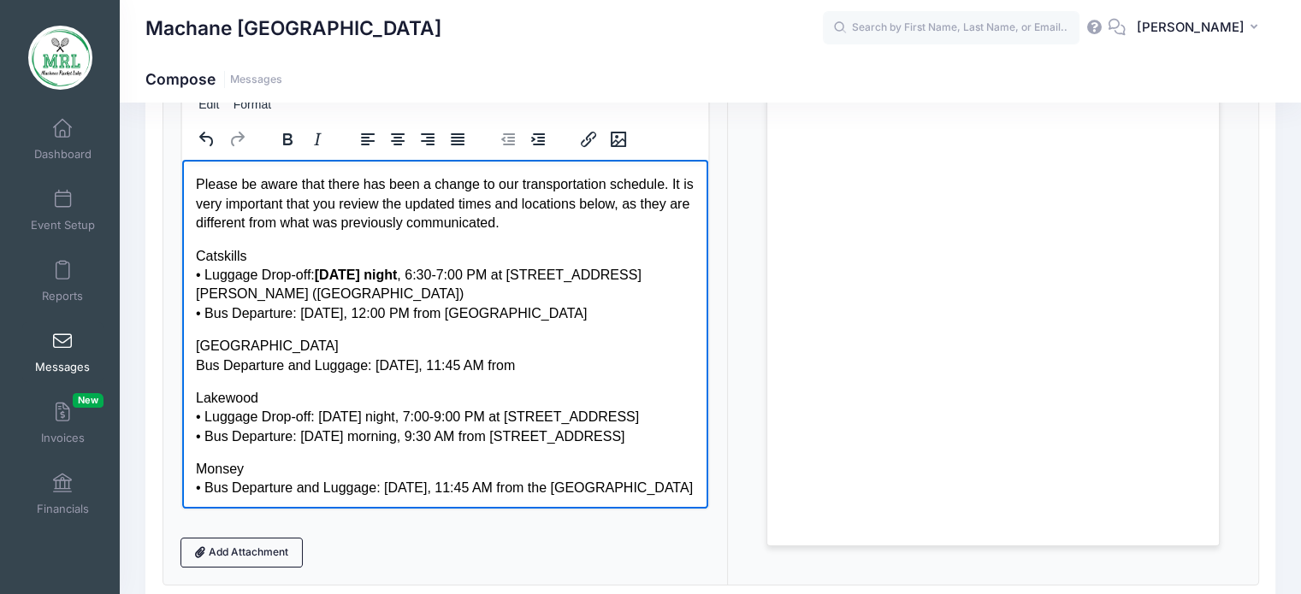
click at [301, 228] on p "Please be aware that there has been a change to our transportation schedule. It…" at bounding box center [444, 202] width 499 height 57
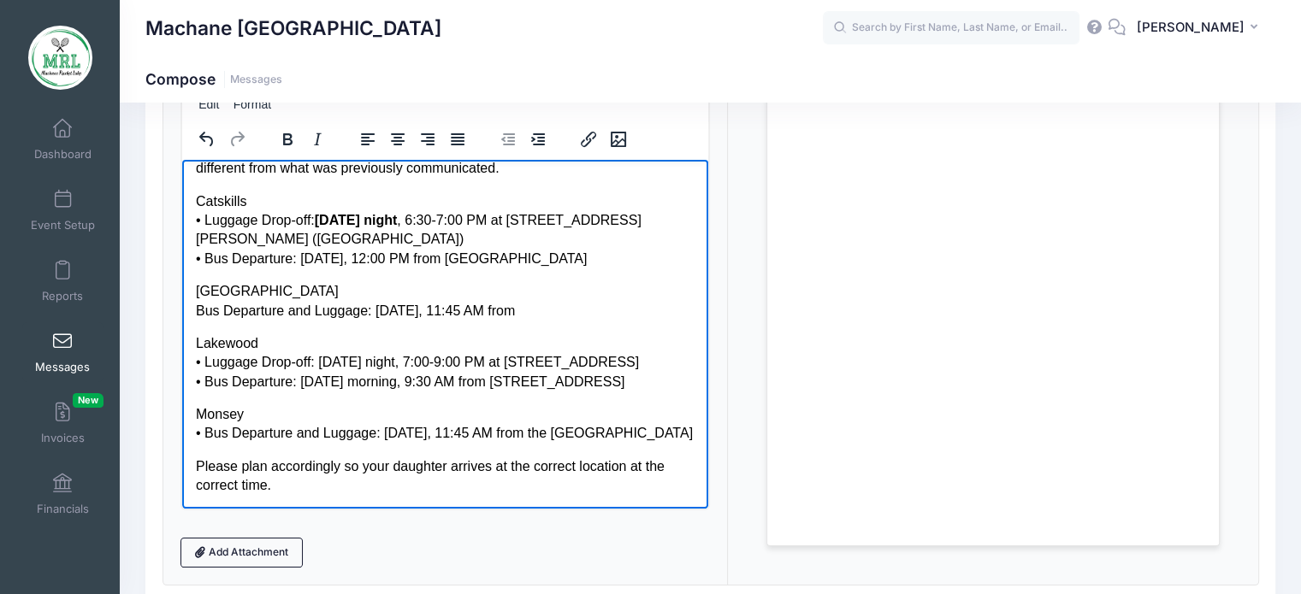
scroll to position [239, 0]
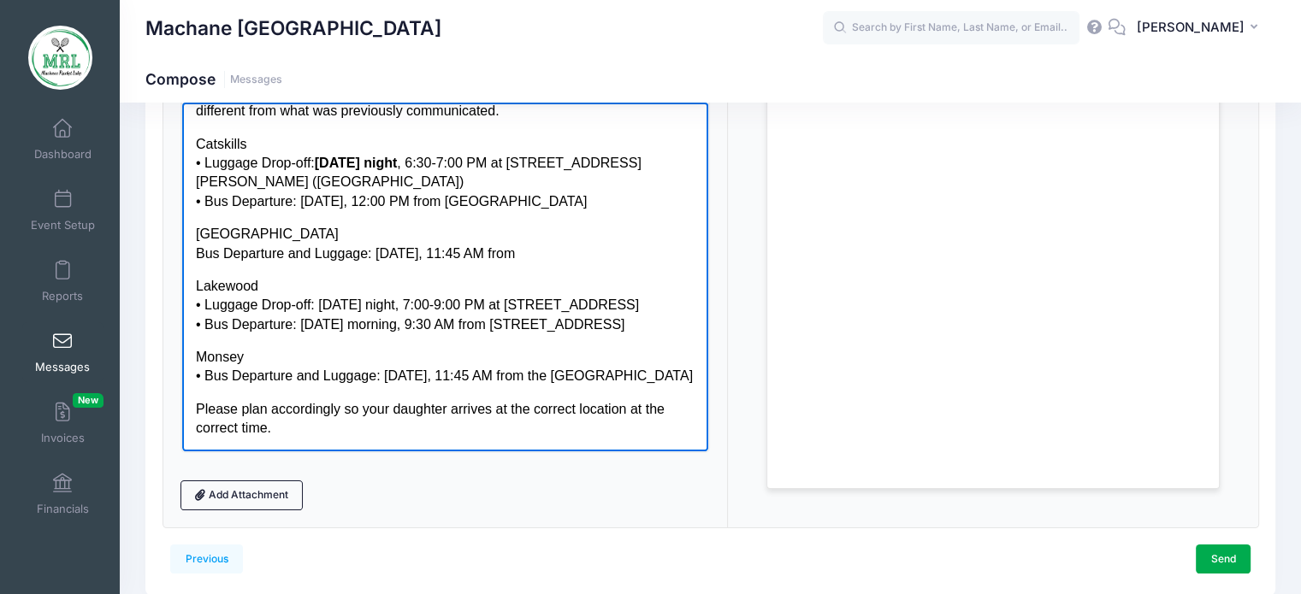
click at [322, 254] on p "Brooklyn Bus Departure and Luggage: Thursday, 11:45 AM from" at bounding box center [444, 243] width 499 height 38
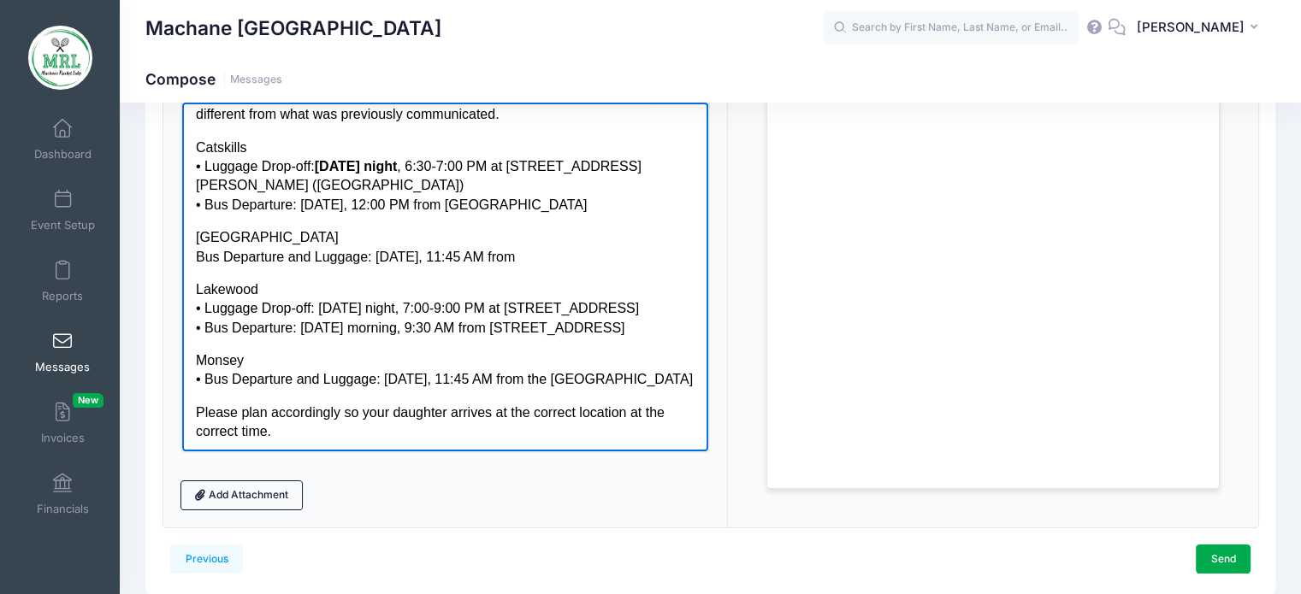
click at [441, 233] on p "Brooklyn Bus Departure and Luggage: Thursday, 11:45 AM from" at bounding box center [444, 246] width 499 height 38
click at [526, 260] on p "Brooklyn Bus Departure and Luggage: Thursday, 11:45 AM from" at bounding box center [444, 246] width 499 height 38
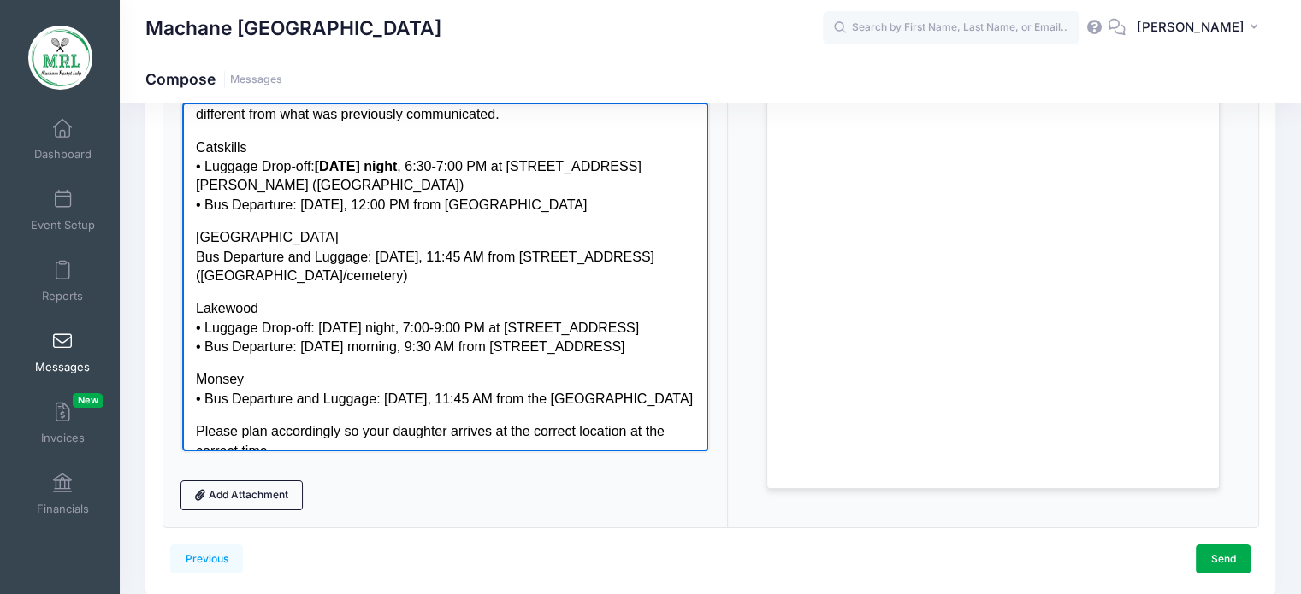
click at [414, 295] on body "Dear Parents, Please be aware that there has been a change to our transportatio…" at bounding box center [444, 246] width 499 height 427
drag, startPoint x: 462, startPoint y: 257, endPoint x: 433, endPoint y: 251, distance: 29.7
click at [433, 251] on p "Brooklyn Bus Departure and Luggage: Thursday, 11:45 AM from 5302 21 ave Brookly…" at bounding box center [444, 255] width 499 height 57
click at [454, 314] on p "Lakewood • Luggage Drop-off: Wednesday night, 7:00-9:00 PM at 855 Somerset Ave …" at bounding box center [444, 326] width 499 height 57
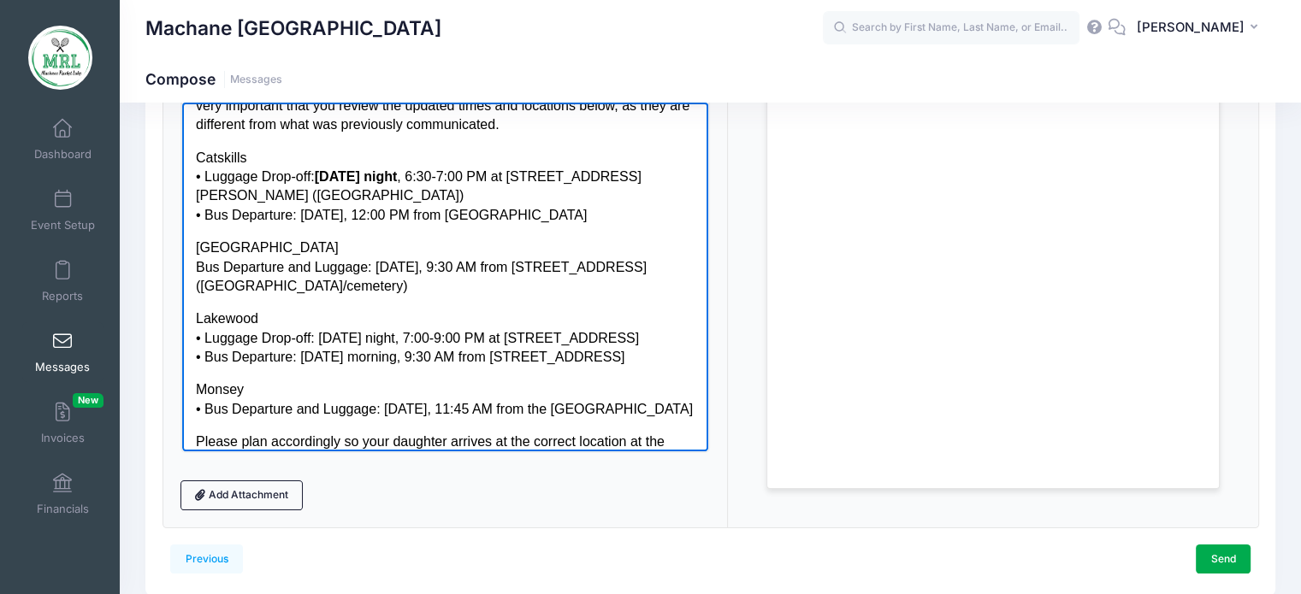
scroll to position [74, 0]
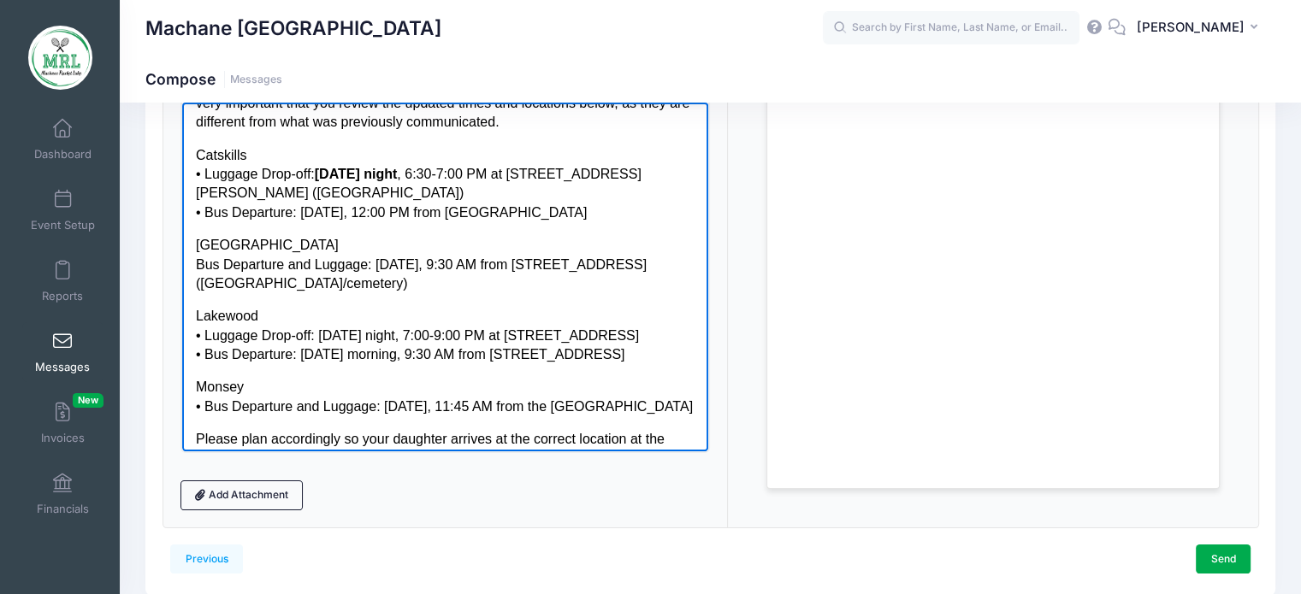
click at [571, 271] on p "Brooklyn Bus Departure and Luggage: Thursday, 9:30 AM from 5302 21 ave Brooklyn…" at bounding box center [444, 263] width 499 height 57
drag, startPoint x: 667, startPoint y: 264, endPoint x: 653, endPoint y: 268, distance: 14.1
click at [653, 268] on p "Brooklyn Bus Departure and Luggage: Thursday, 9:30 AM from 5302 21 ave Brooklyn…" at bounding box center [444, 263] width 499 height 57
click at [479, 246] on p "Brooklyn Bus Departure and Luggage: Thursday, 9:30 AM from 5302 21 Ave (Barcai …" at bounding box center [444, 263] width 499 height 57
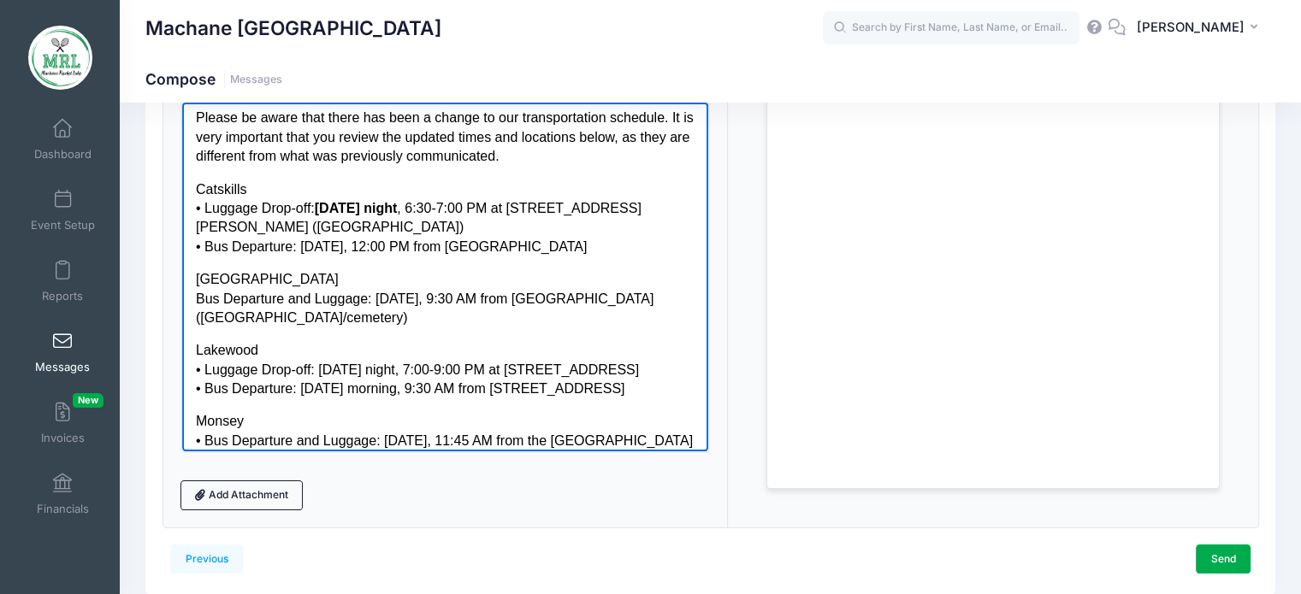
scroll to position [41, 0]
click at [315, 171] on body "Dear Parents, Please be aware that there has been a change to our transportatio…" at bounding box center [444, 287] width 499 height 427
click at [420, 186] on p "Catskills • Luggage Drop-off: Wednesday night , 6:30-7:00 PM at 13 Greenfield R…" at bounding box center [444, 217] width 499 height 77
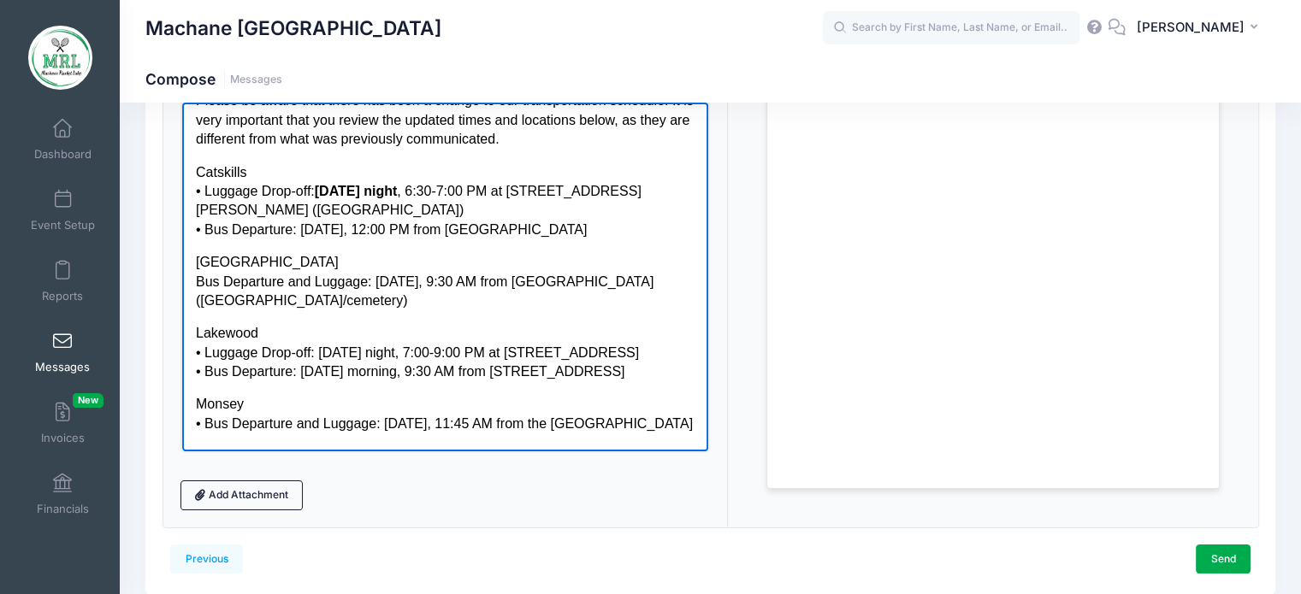
scroll to position [61, 0]
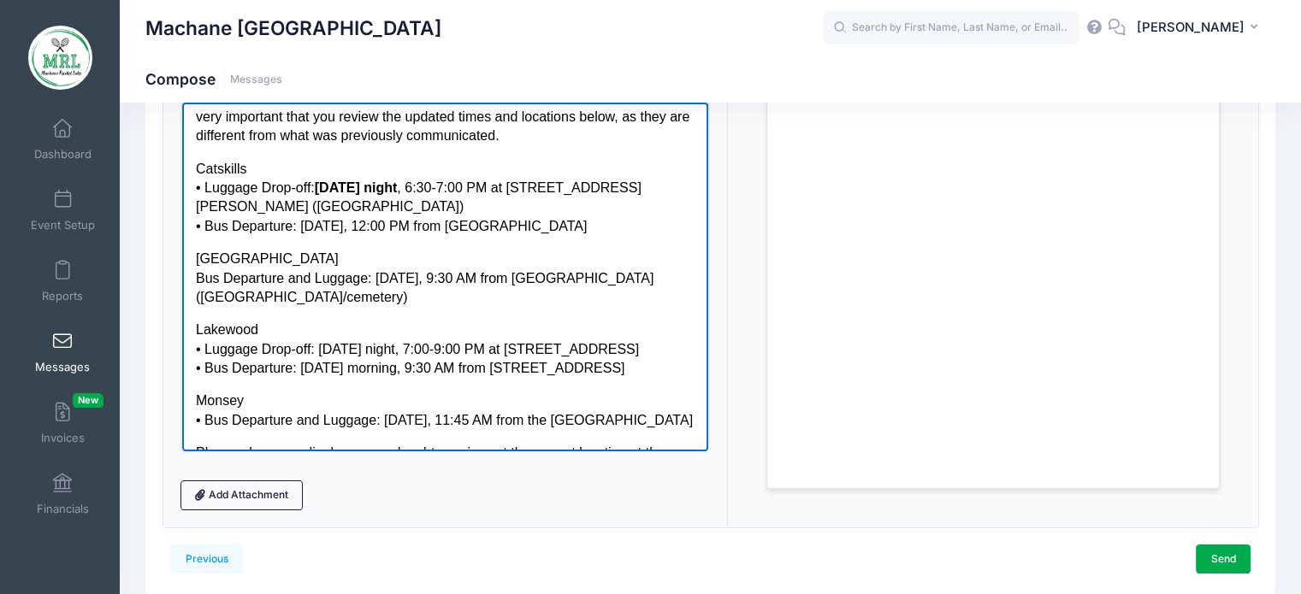
click at [529, 198] on p "Catskills • Luggage Drop-off: Wednesday night , 6:30-7:00 PM at 13 Greenfield R…" at bounding box center [444, 197] width 499 height 77
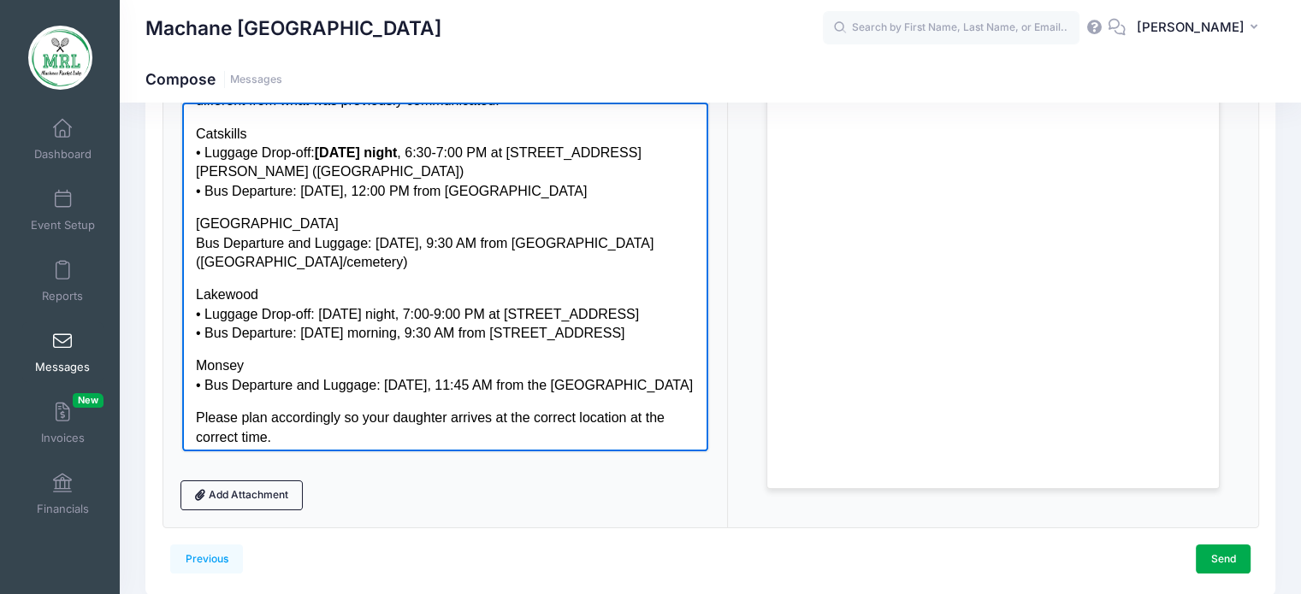
click at [400, 211] on body "Dear Parents, Please be aware that there has been a change to our transportatio…" at bounding box center [444, 233] width 499 height 427
click at [400, 223] on p "Brooklyn Bus Departure and Luggage: Thursday, 9:30 AM from 5302 21 Ave (Barcai …" at bounding box center [444, 242] width 499 height 57
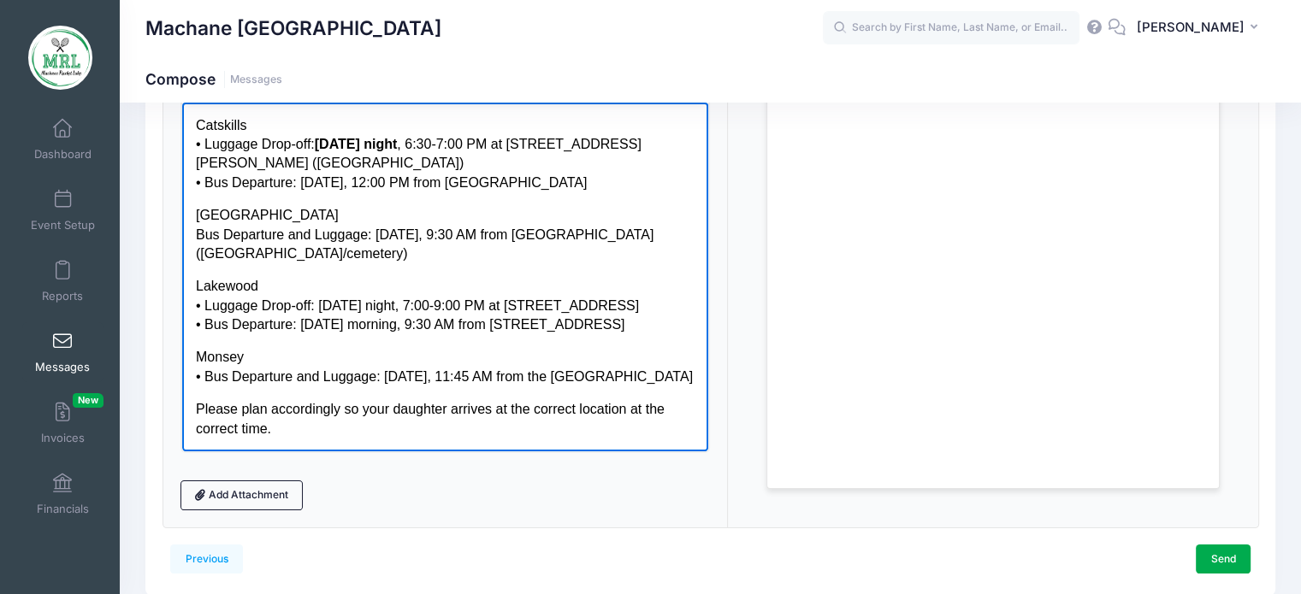
scroll to position [304, 0]
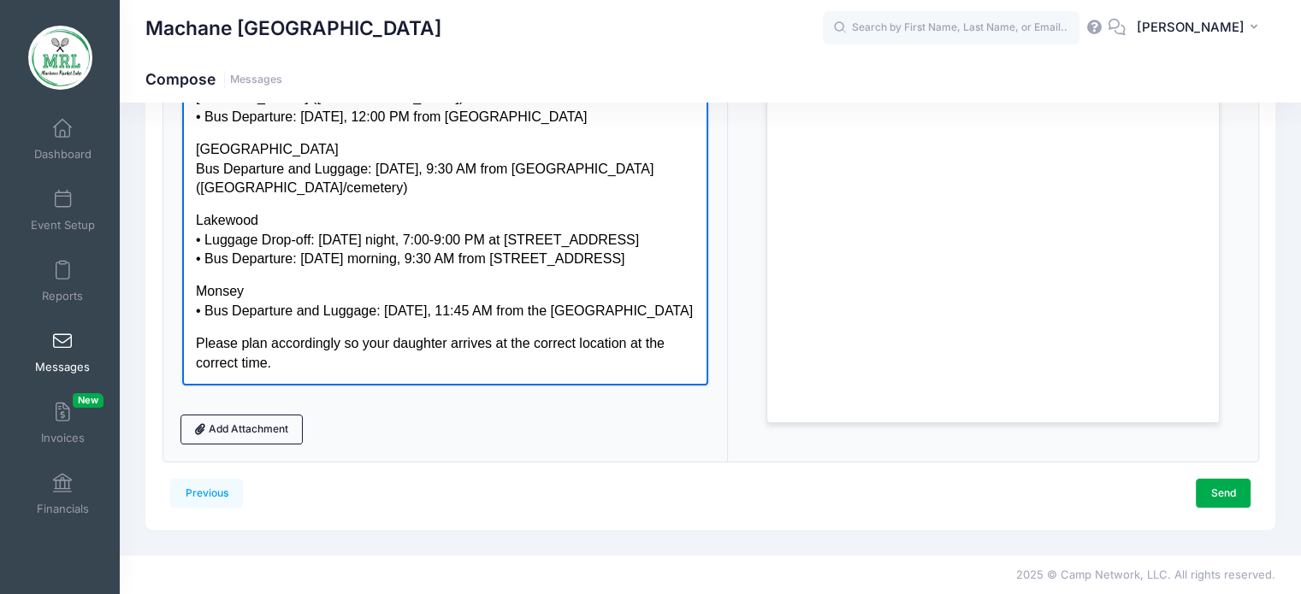
click at [373, 236] on p "Lakewood • Luggage Drop-off: Wednesday night, 7:00-9:00 PM at 855 Somerset Ave …" at bounding box center [444, 238] width 499 height 57
click at [294, 207] on body "Dear Parents, Please be aware that there has been a change to our transportatio…" at bounding box center [444, 158] width 499 height 427
click at [382, 218] on p "Lakewood • Luggage Drop-off: Wednesday night, 7:00-9:00 PM at 855 Somerset Ave …" at bounding box center [444, 238] width 499 height 57
click at [552, 226] on p "Lakewood • Luggage Drop-off: Wednesday night, 7:00-9:00 PM at 855 Somerset Ave …" at bounding box center [444, 238] width 499 height 57
click at [555, 243] on p "Lakewood • Luggage Drop-off: Wednesday night, 7:00-9:00 PM at 855 Somerset Ave …" at bounding box center [444, 238] width 499 height 57
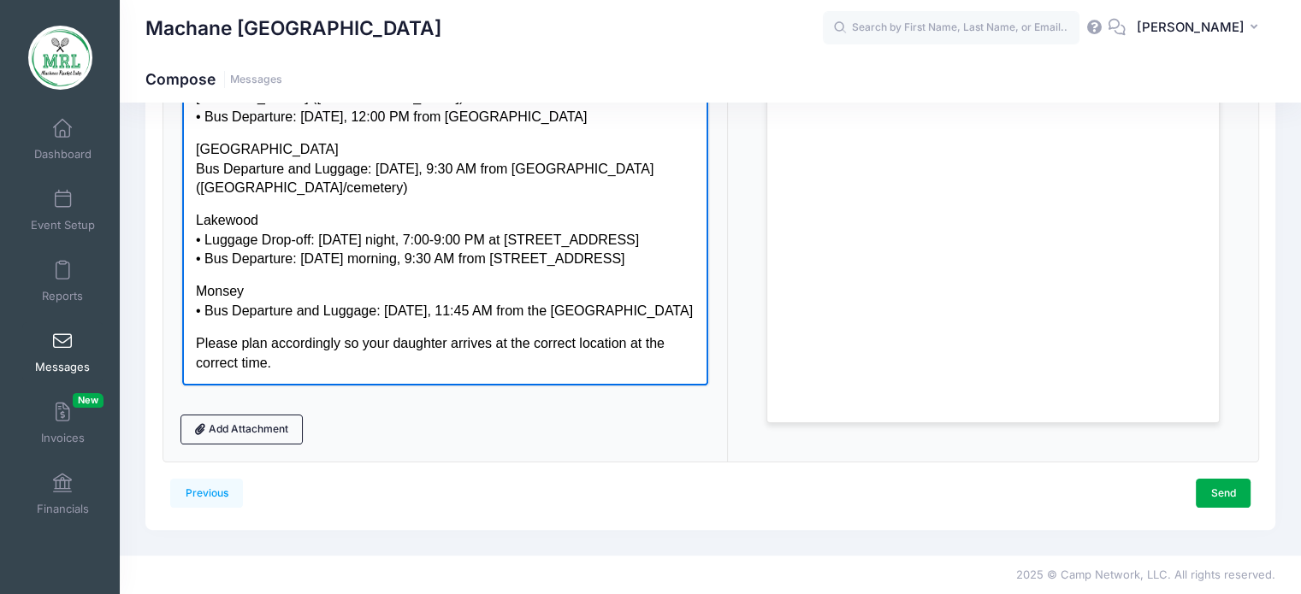
click at [349, 268] on body "Dear Parents, Please be aware that there has been a change to our transportatio…" at bounding box center [444, 158] width 499 height 427
click at [381, 240] on p "Lakewood • Luggage Drop-off: Wednesday night, 7:00-9:00 PM at 855 Somerset Ave …" at bounding box center [444, 238] width 499 height 57
click at [661, 238] on p "Lakewood • Luggage Drop-off: Wednesday night, 7:00-9:00 PM at 855 Somerset Ave …" at bounding box center [444, 238] width 499 height 57
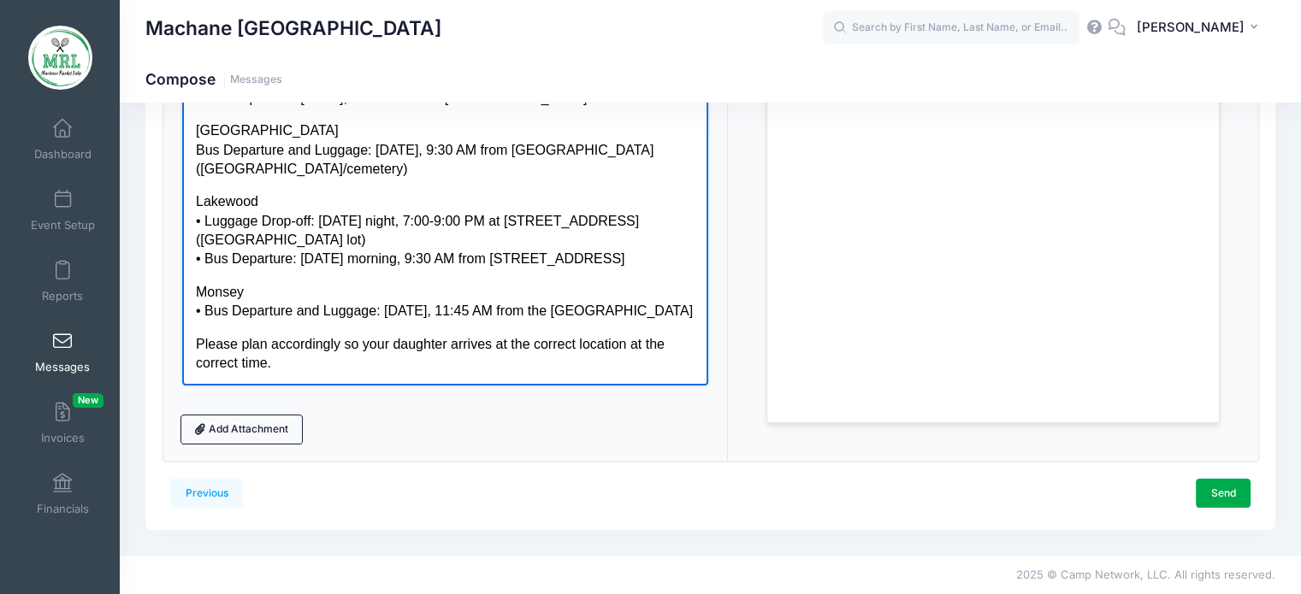
scroll to position [123, 0]
click at [343, 323] on body "Dear Parents, Please be aware that there has been a change to our transportatio…" at bounding box center [444, 149] width 499 height 446
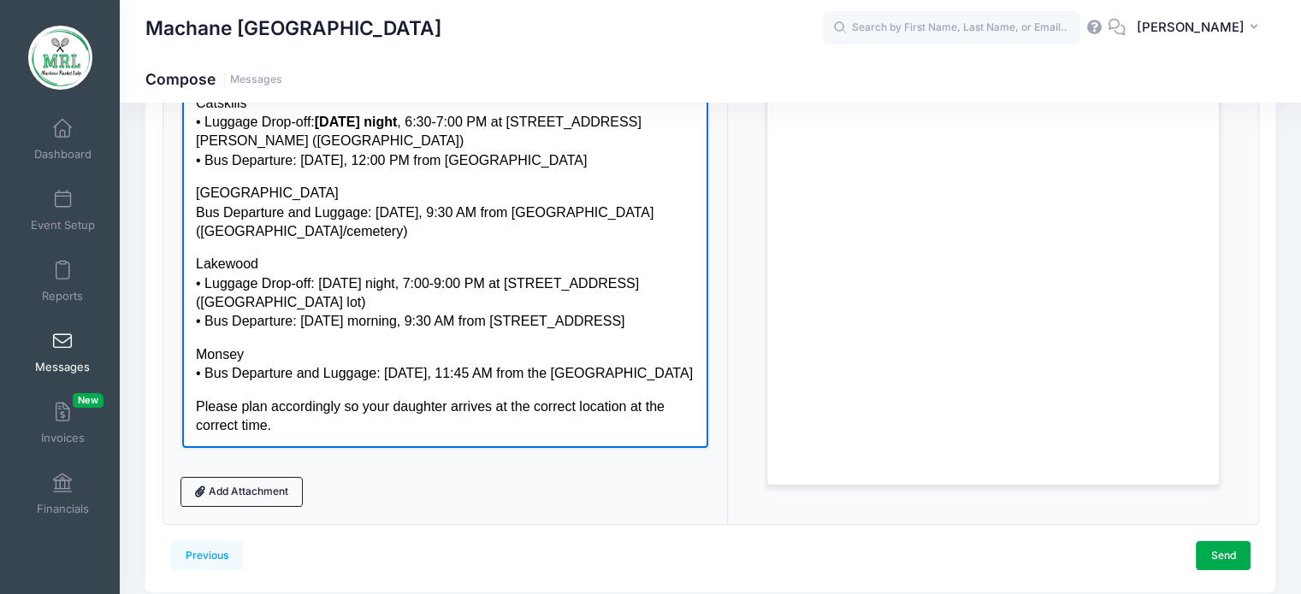
scroll to position [257, 0]
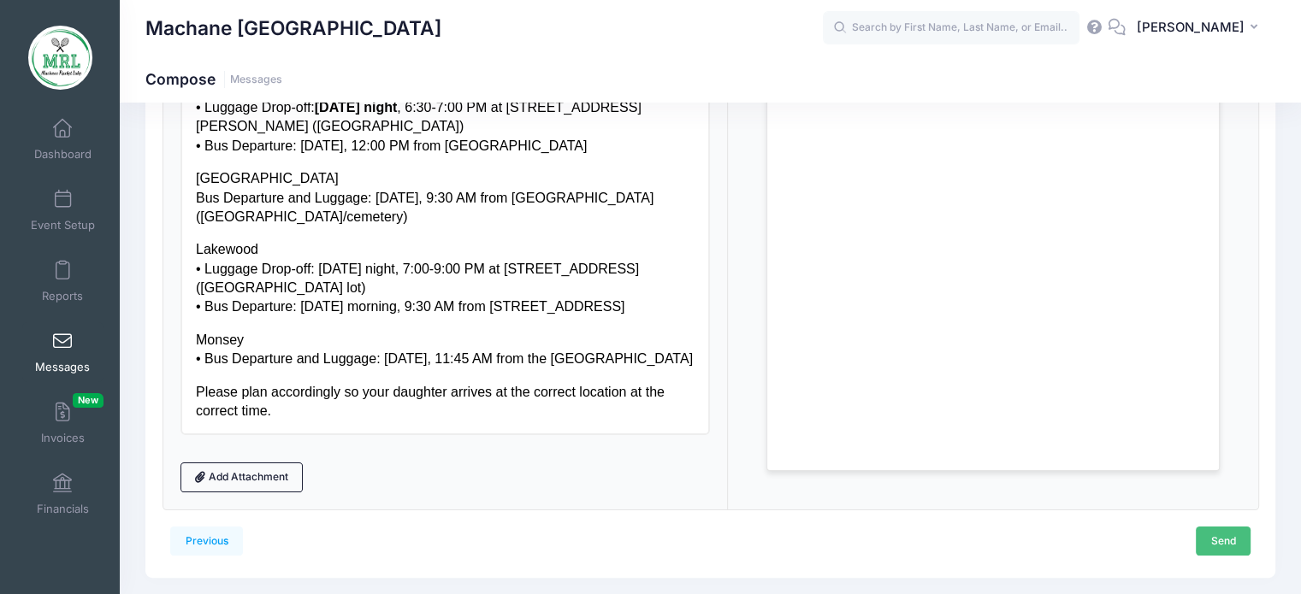
click at [1215, 542] on link "Send" at bounding box center [1223, 541] width 55 height 29
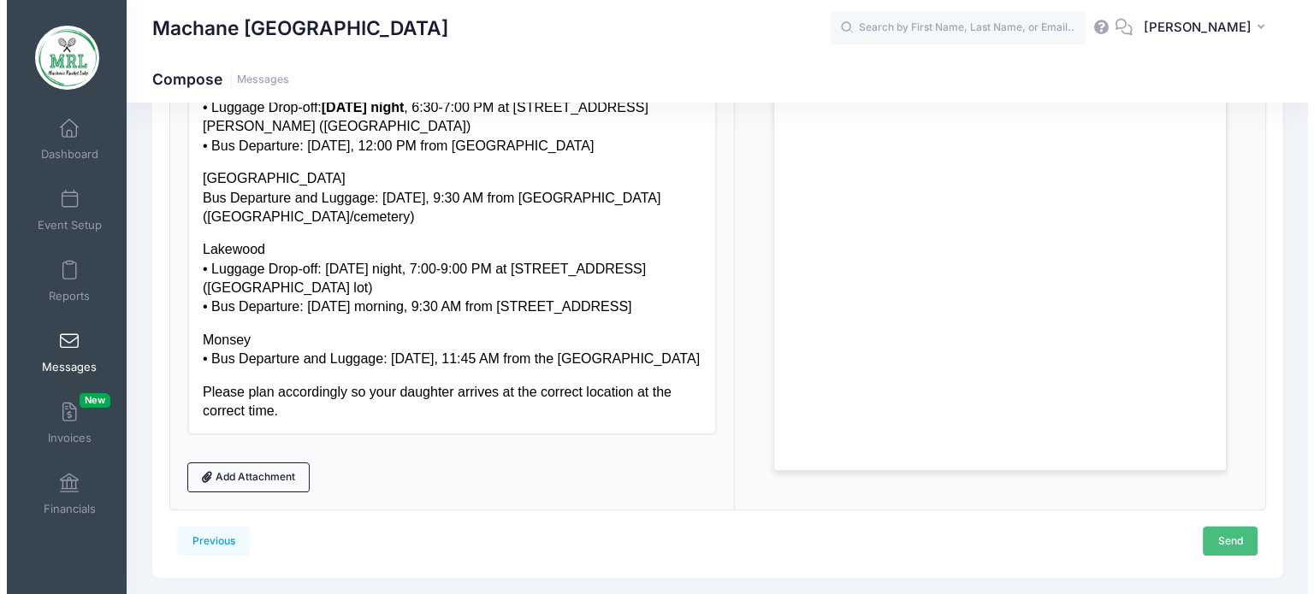
scroll to position [0, 0]
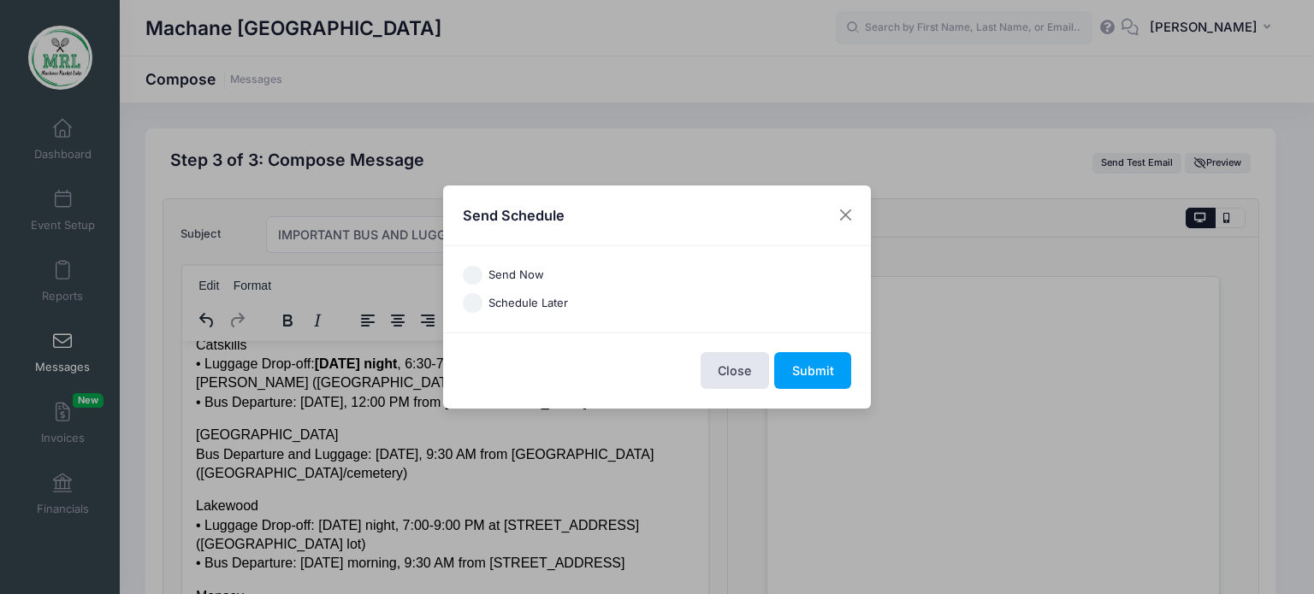
click at [510, 275] on label "Send Now" at bounding box center [516, 275] width 56 height 17
click at [482, 275] on input "Send Now" at bounding box center [473, 276] width 20 height 20
radio input "true"
click at [807, 367] on button "Submit" at bounding box center [812, 370] width 77 height 37
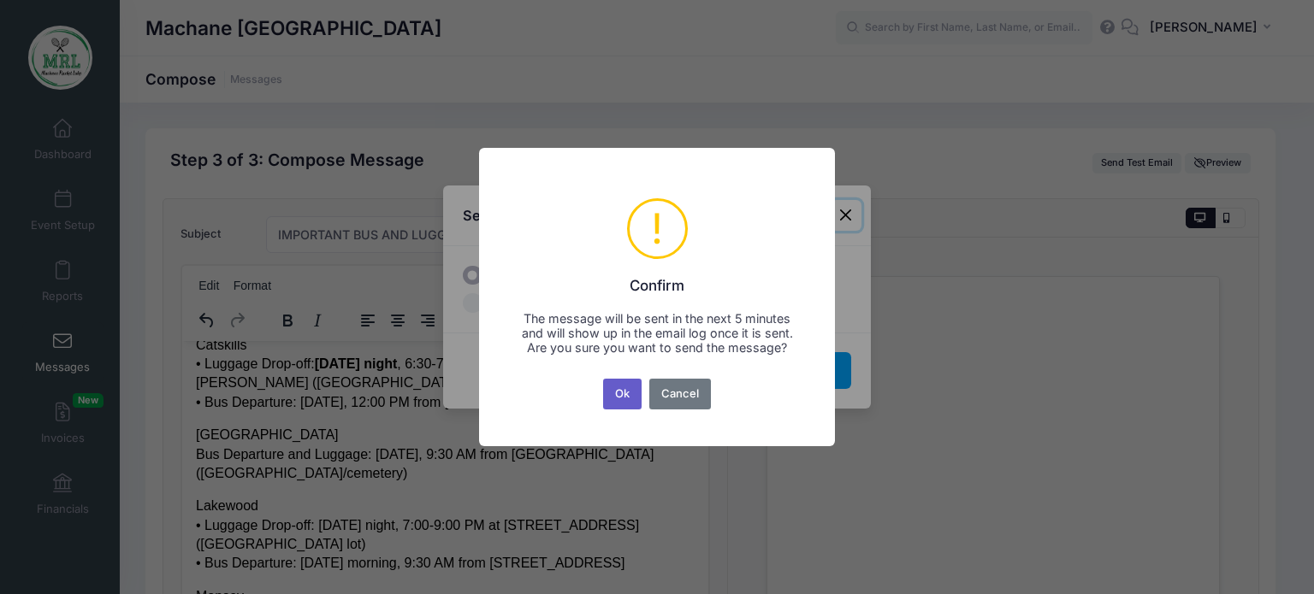
click at [610, 398] on button "Ok" at bounding box center [622, 394] width 39 height 31
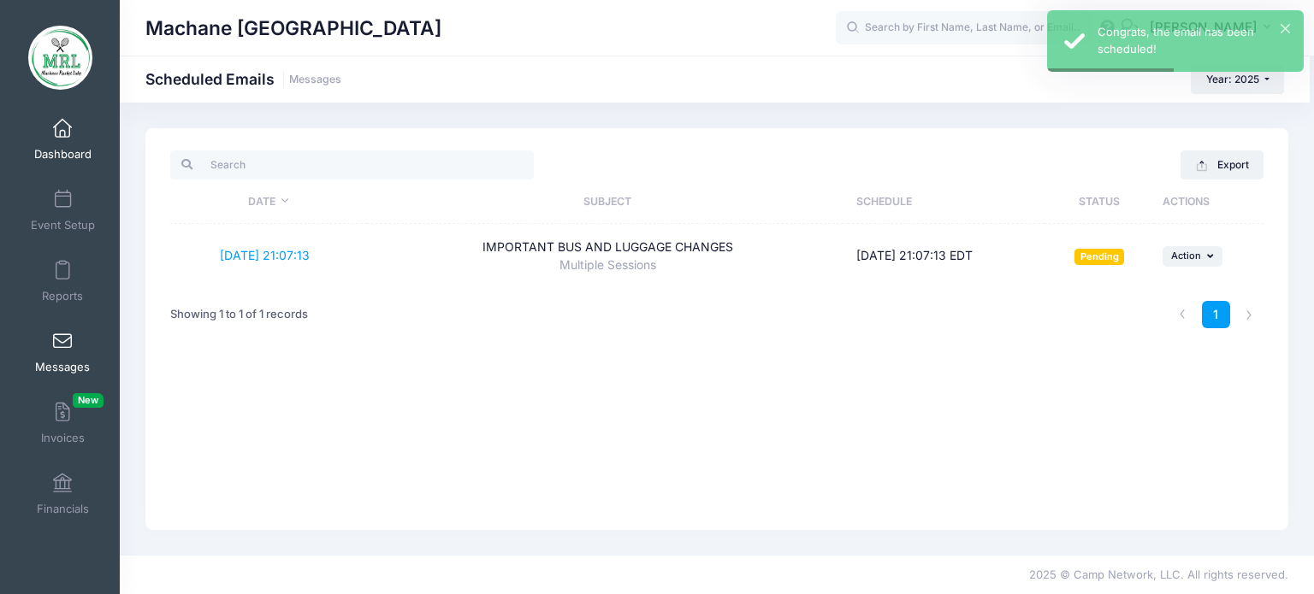
click at [62, 134] on span at bounding box center [62, 129] width 0 height 19
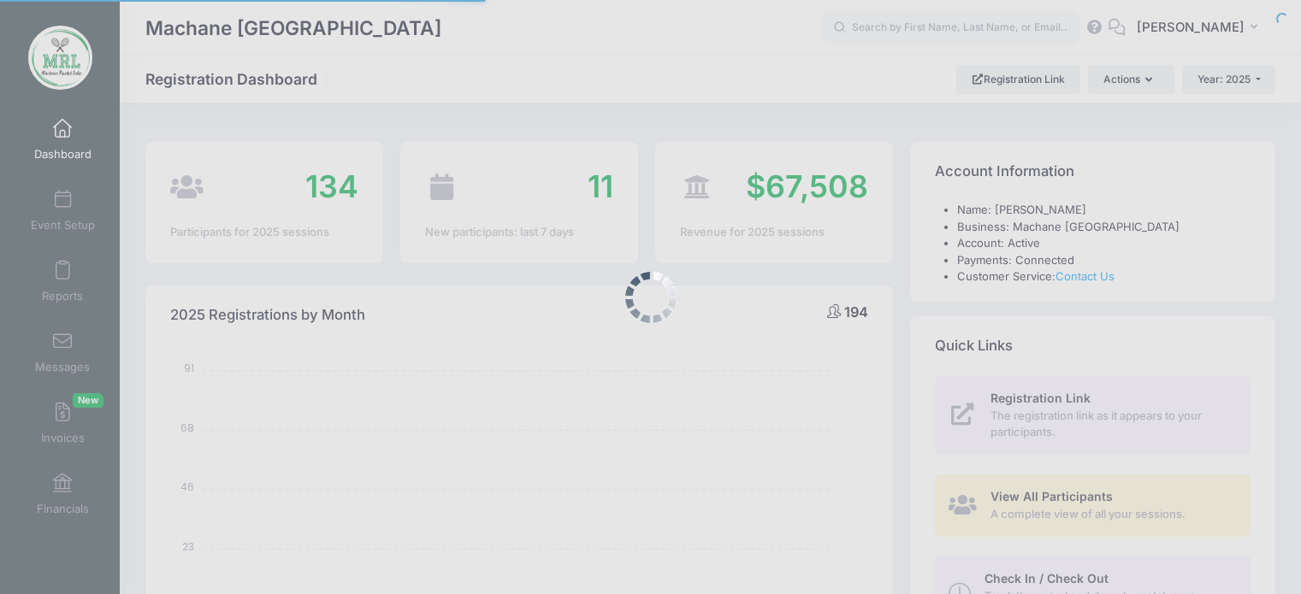
select select
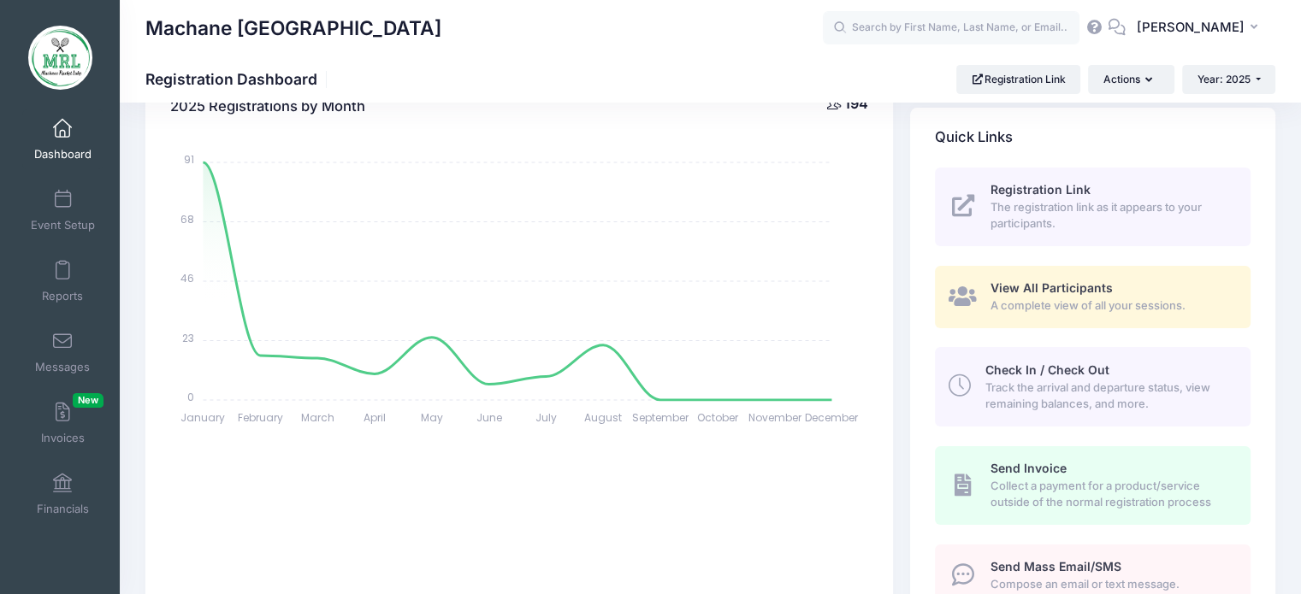
scroll to position [307, 0]
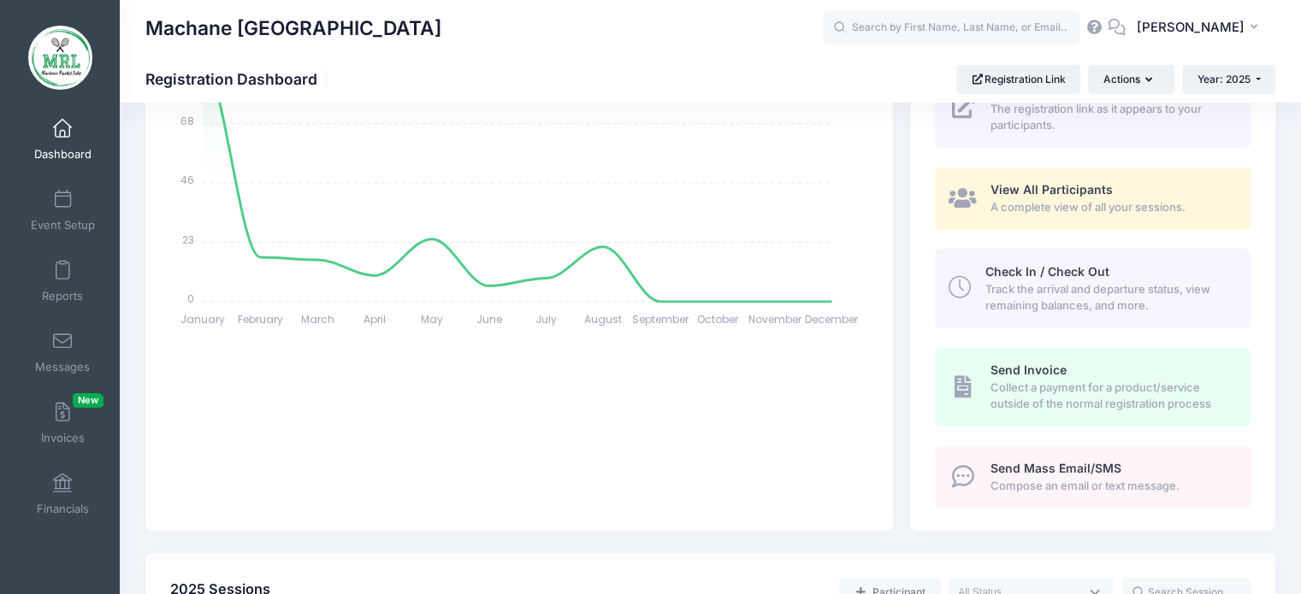
click at [1038, 487] on span "Compose an email or text message." at bounding box center [1110, 486] width 240 height 17
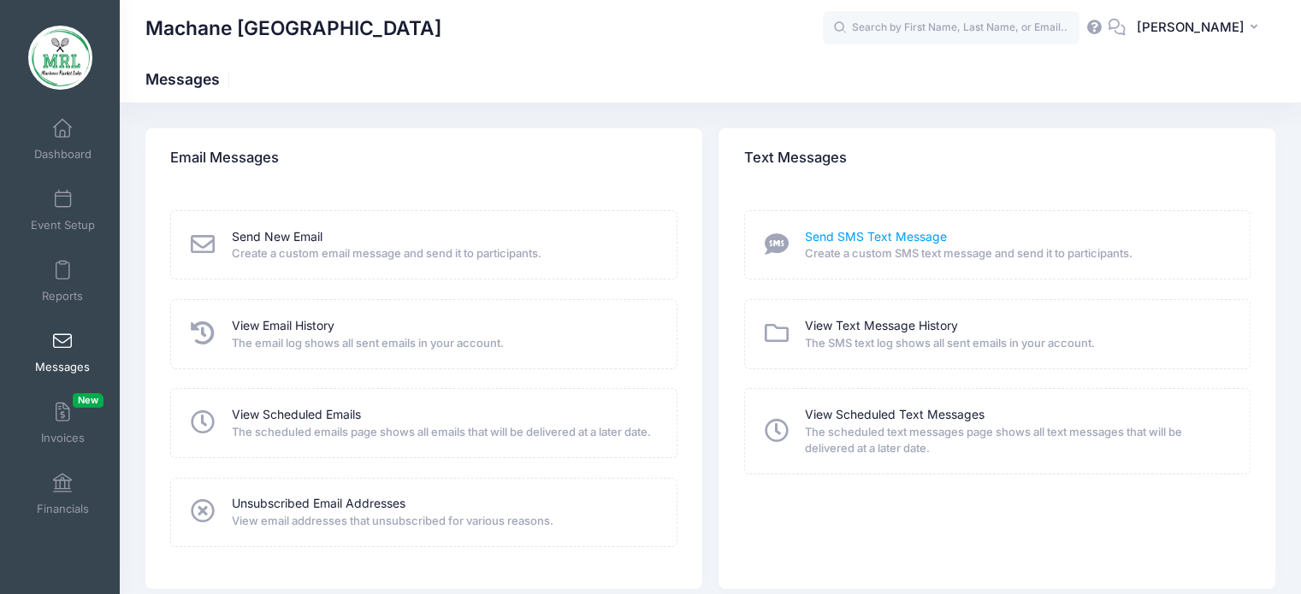
click at [876, 230] on link "Send SMS Text Message" at bounding box center [876, 237] width 142 height 18
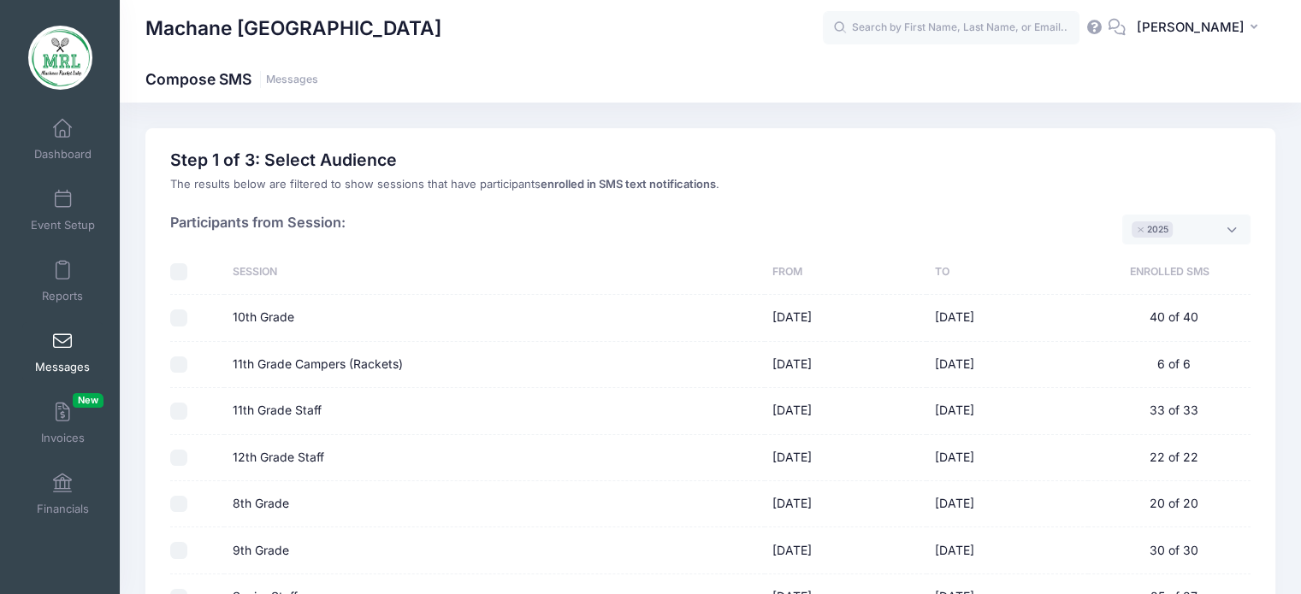
click at [174, 264] on input "checkbox" at bounding box center [178, 271] width 17 height 17
checkbox input "true"
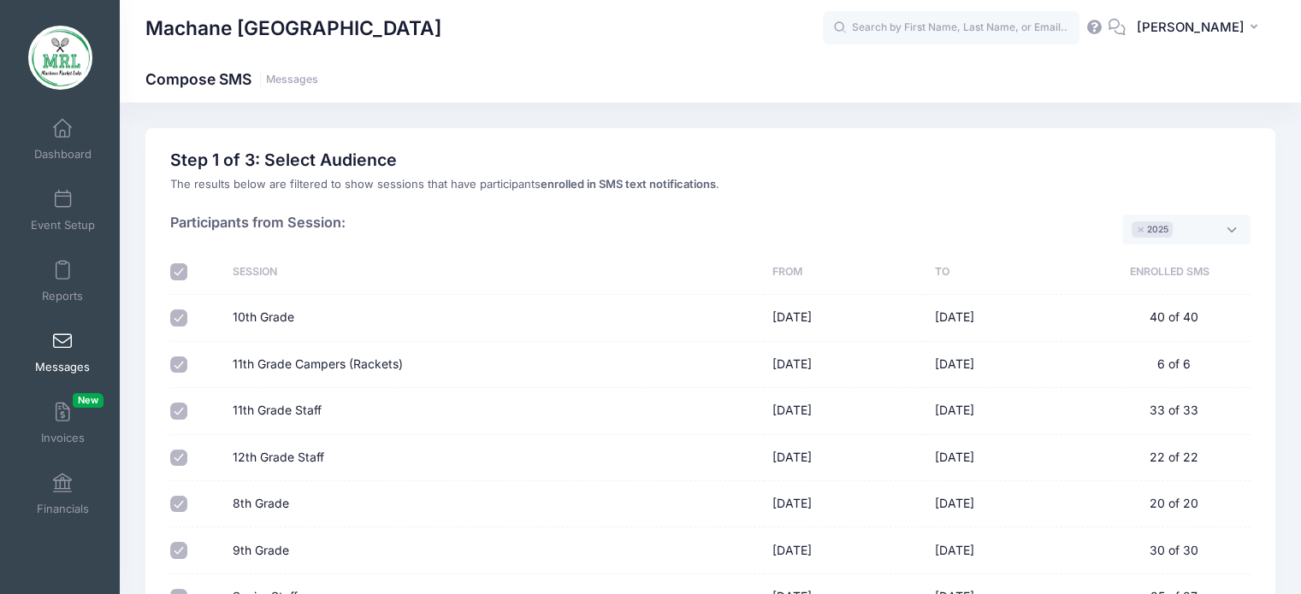
checkbox input "true"
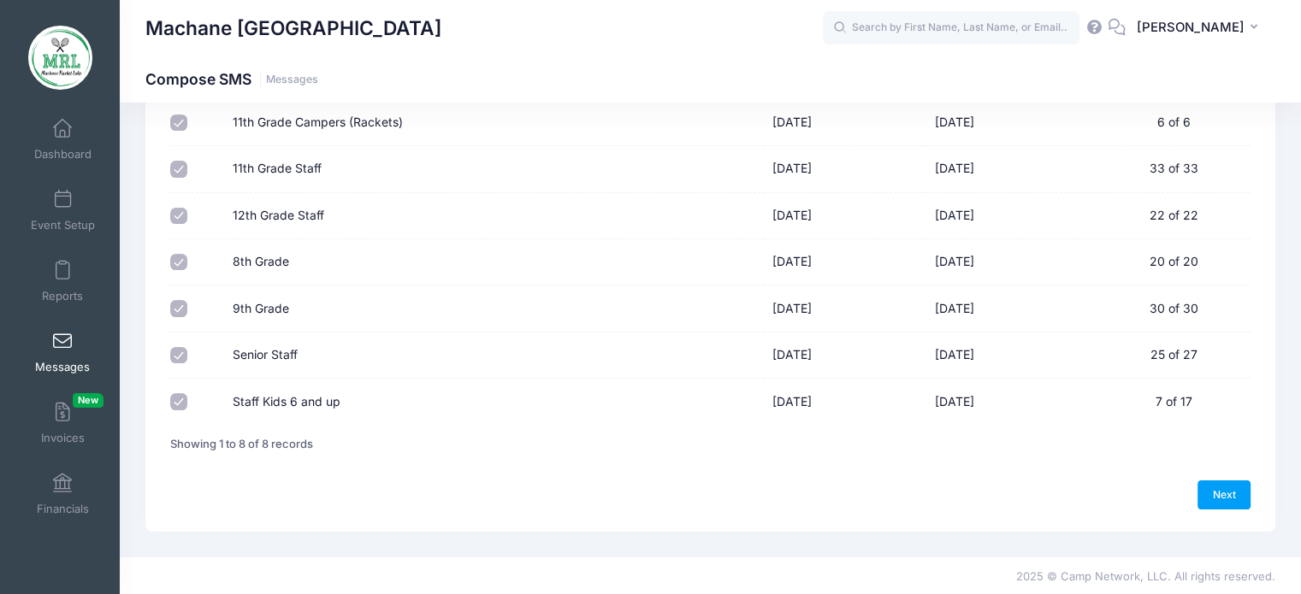
click at [179, 397] on input "Staff Kids 6 and up" at bounding box center [178, 401] width 17 height 17
checkbox input "false"
click at [1244, 498] on link "Next" at bounding box center [1223, 495] width 53 height 29
select select "50"
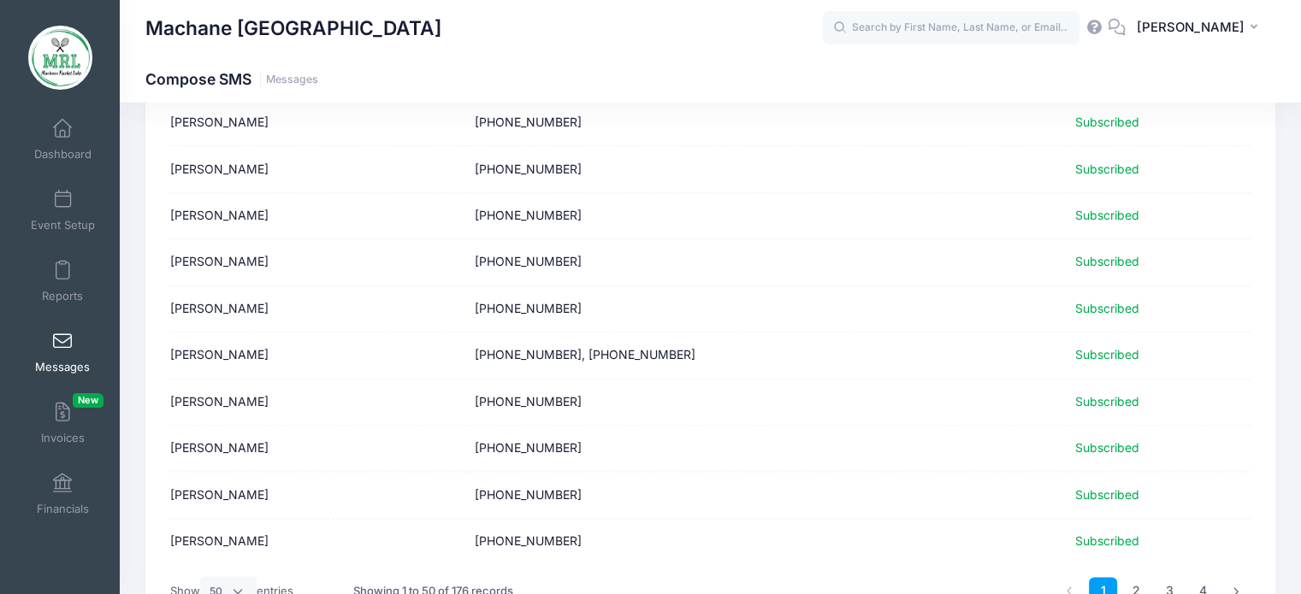
scroll to position [2166, 0]
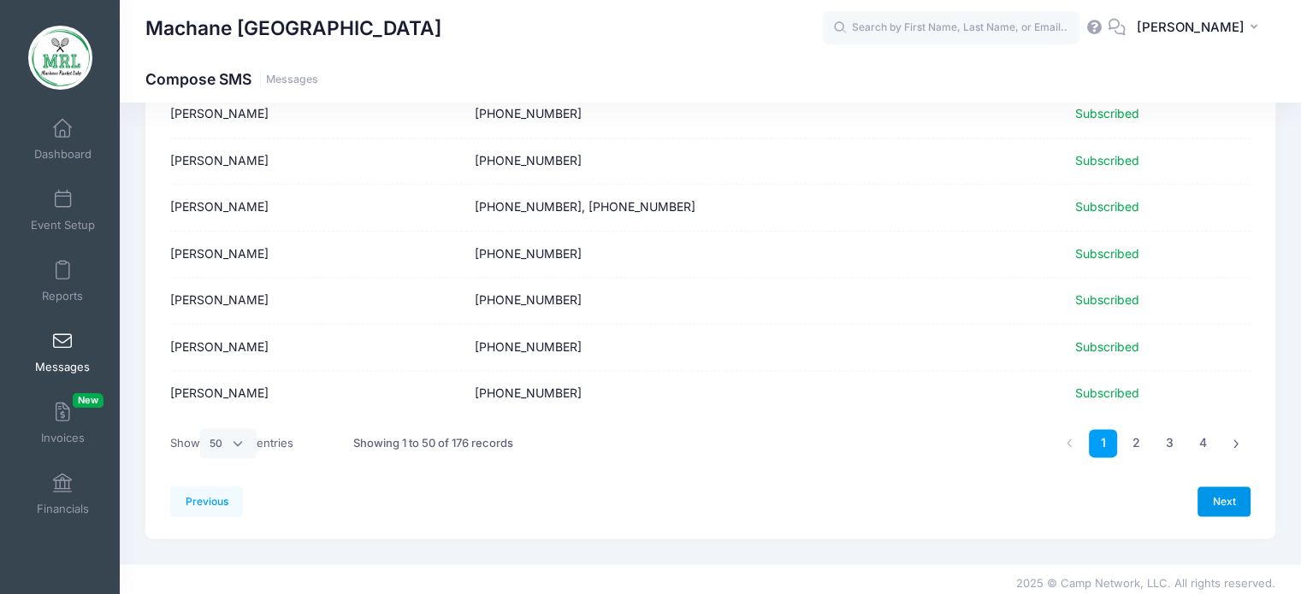
click at [1229, 495] on link "Next" at bounding box center [1223, 501] width 53 height 29
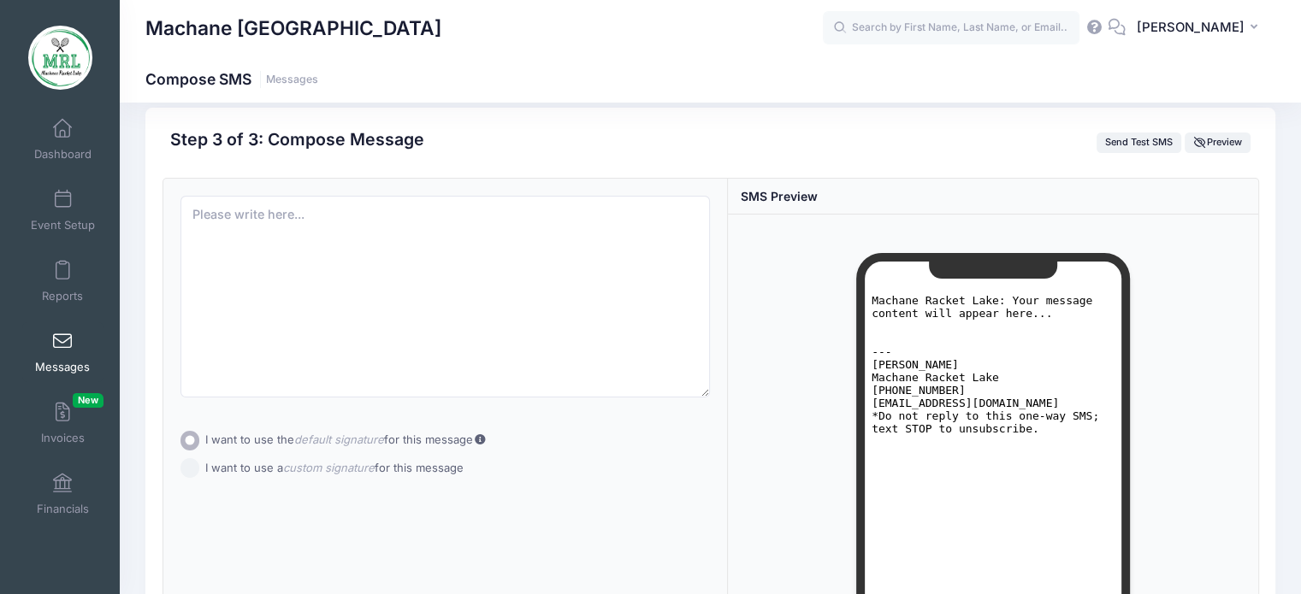
scroll to position [20, 0]
click at [391, 268] on textarea at bounding box center [445, 298] width 530 height 202
paste textarea "IMPORTANT: Please check your email right away for updated bus and luggage drop-…"
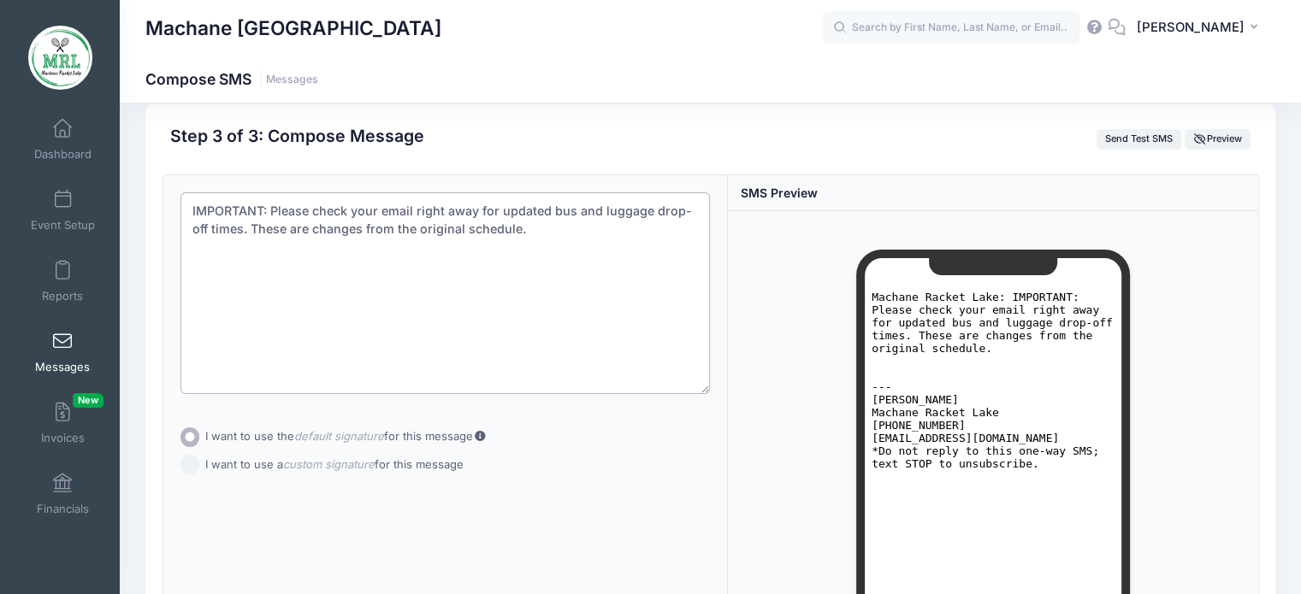
scroll to position [26, 0]
type textarea "IMPORTANT: Please check your email right away for updated bus and luggage drop-…"
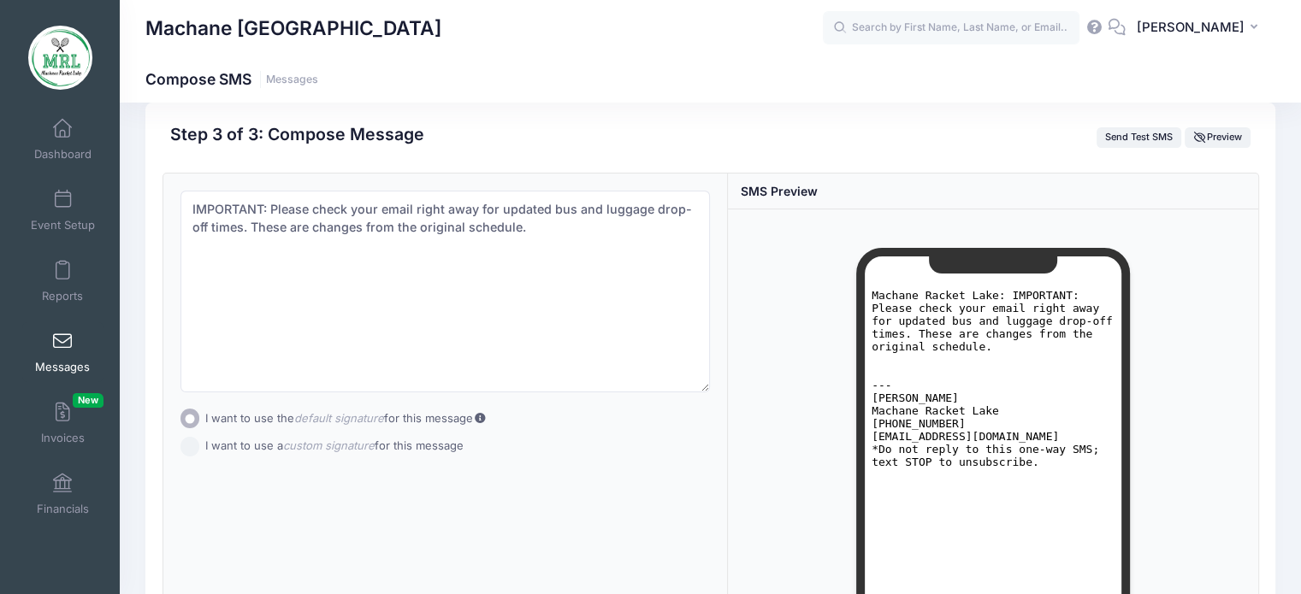
click at [192, 461] on form "Subject Add CC Add BCC CC ​ BCC ​ IMPORTANT: Please check your email right away…" at bounding box center [445, 328] width 530 height 274
click at [186, 445] on input "I want to use a custom signature for this message" at bounding box center [190, 447] width 20 height 20
radio input "true"
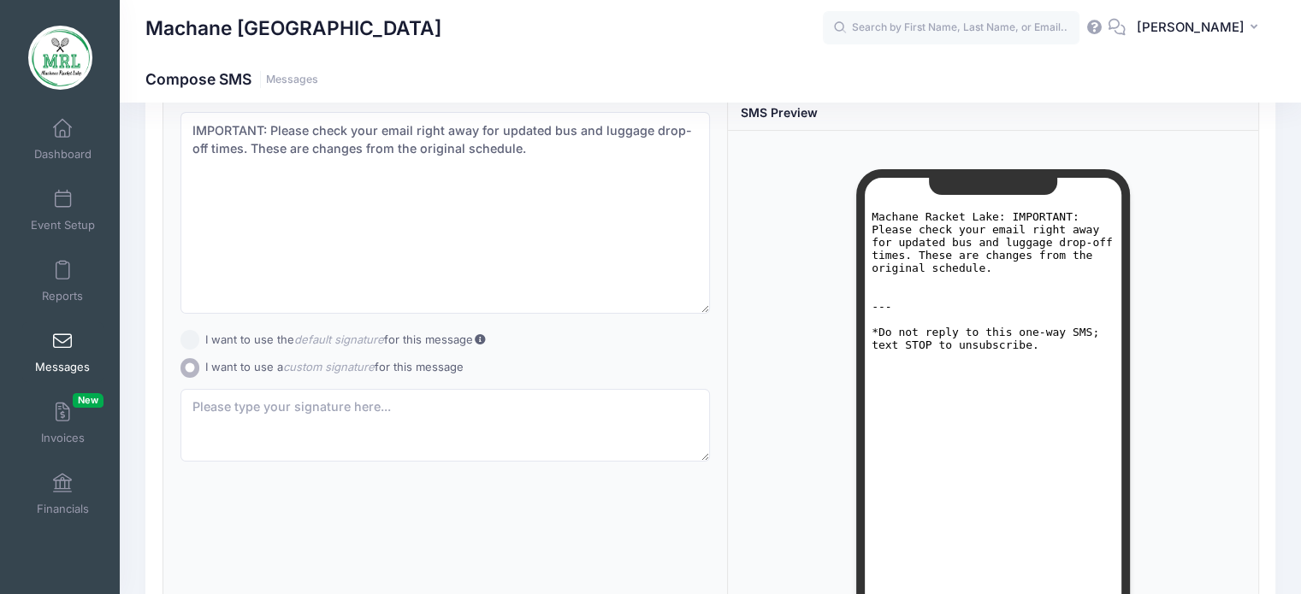
scroll to position [106, 0]
click at [587, 393] on textarea at bounding box center [445, 424] width 530 height 74
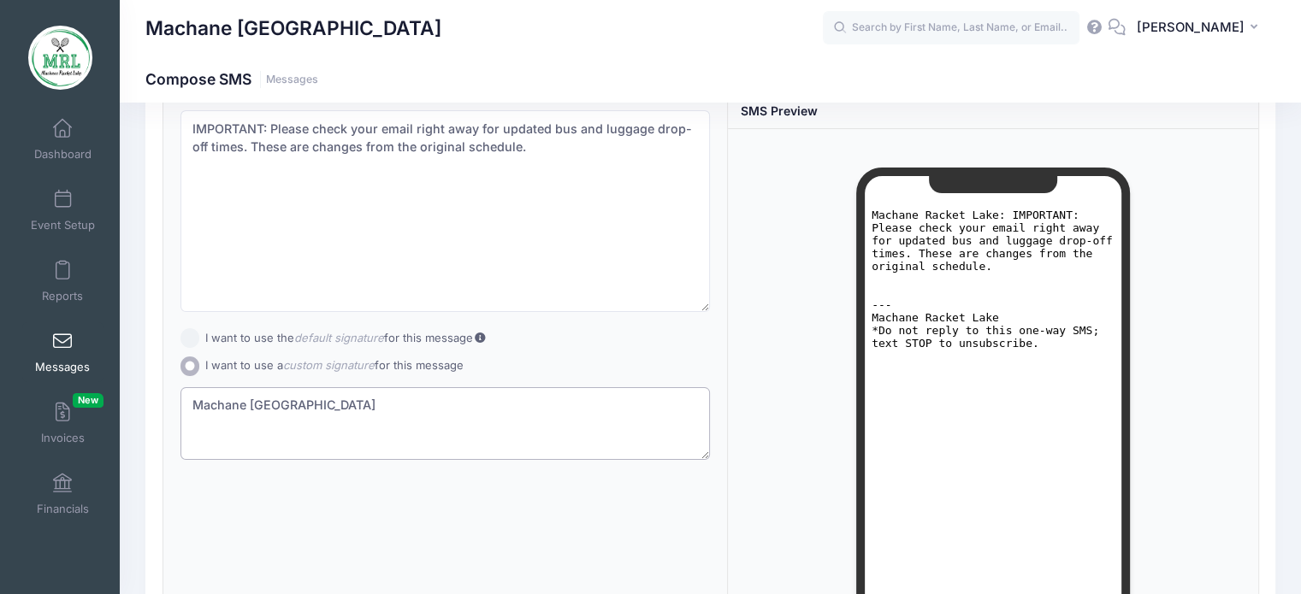
type textarea "Machane [GEOGRAPHIC_DATA]"
click at [688, 510] on div "Subject Add CC Add BCC CC ​ BCC ​" at bounding box center [445, 392] width 565 height 599
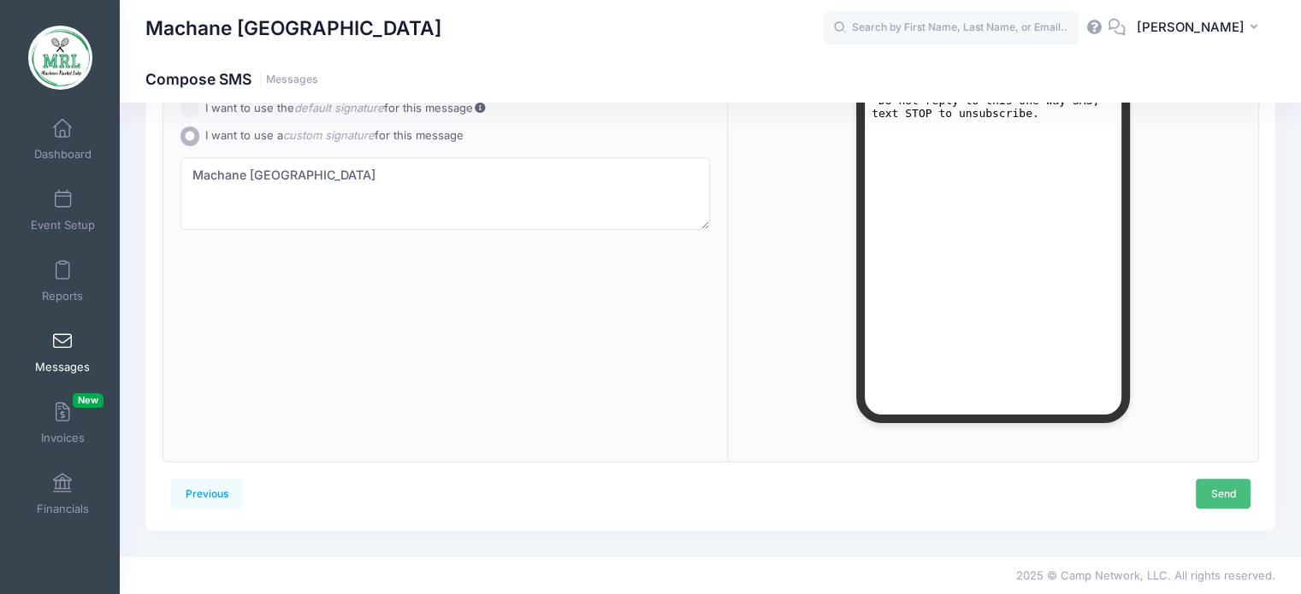
click at [1204, 490] on link "Send" at bounding box center [1223, 493] width 55 height 29
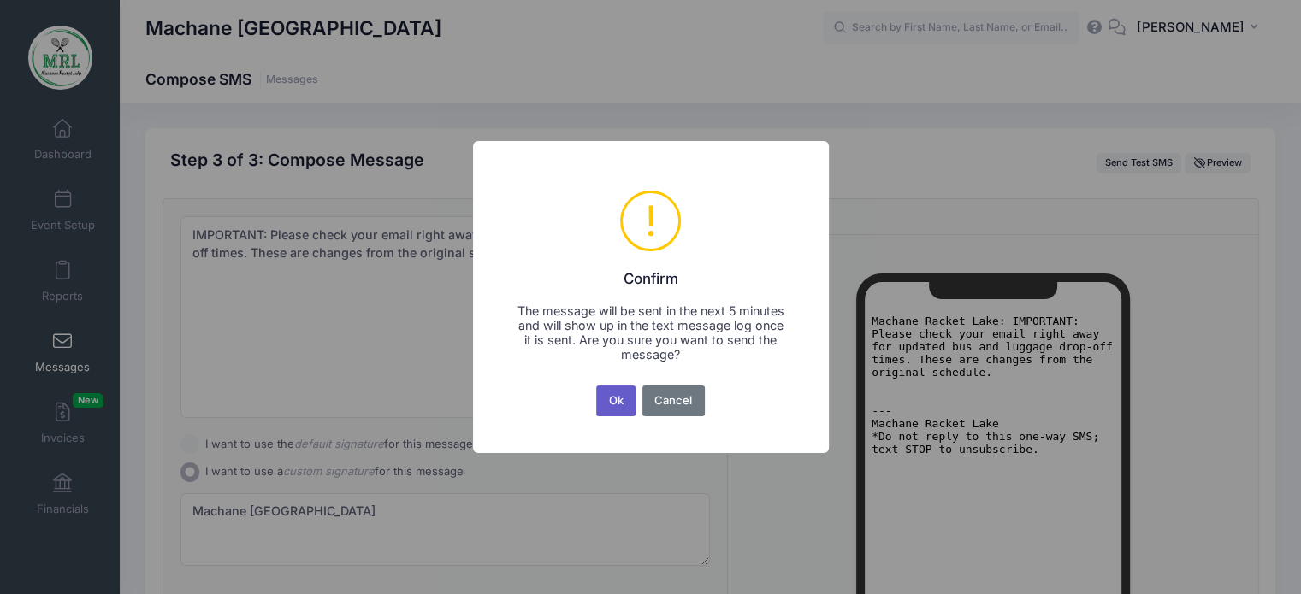
click at [624, 399] on button "Ok" at bounding box center [615, 401] width 39 height 31
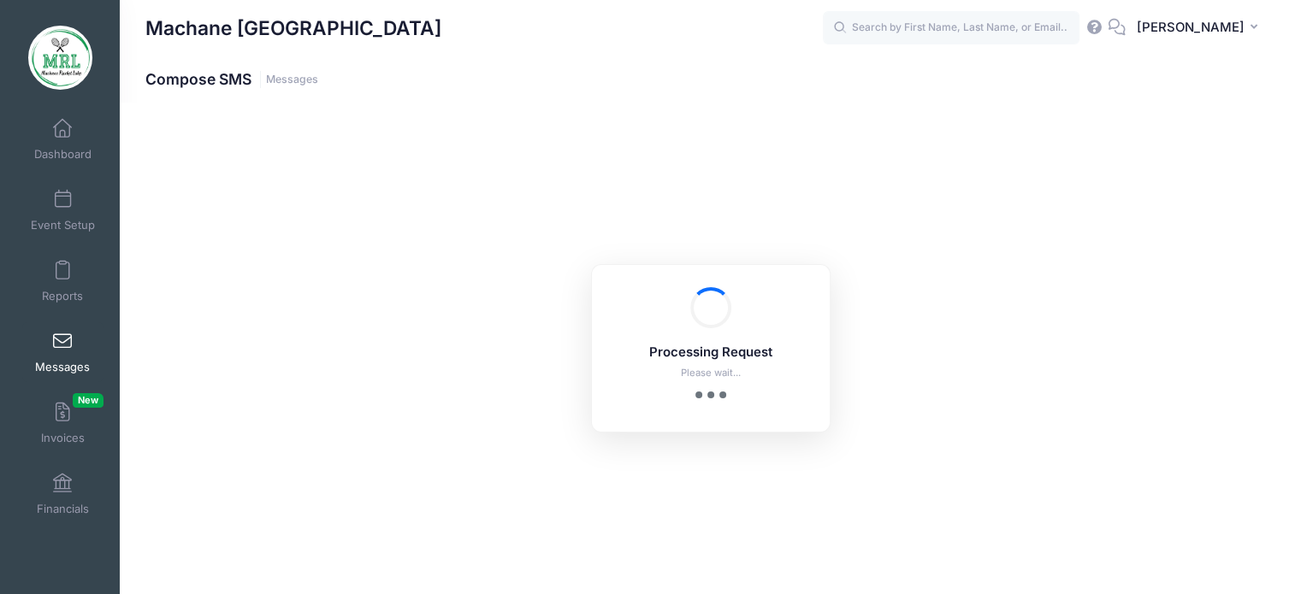
scroll to position [336, 0]
